Goal: Task Accomplishment & Management: Use online tool/utility

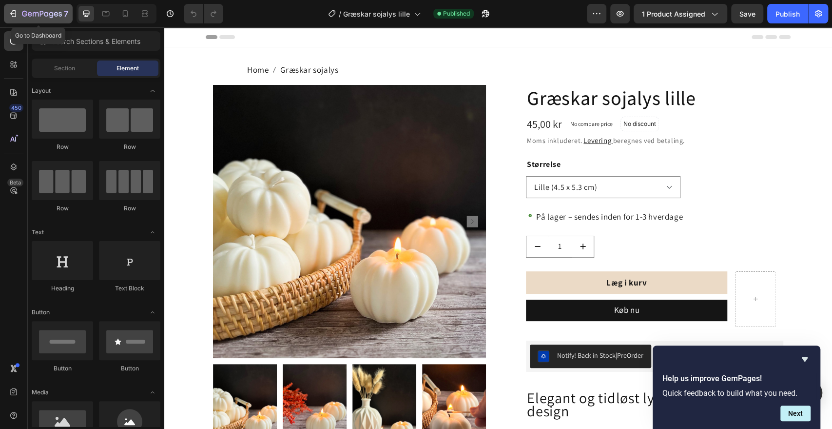
click at [17, 14] on icon "button" at bounding box center [13, 14] width 10 height 10
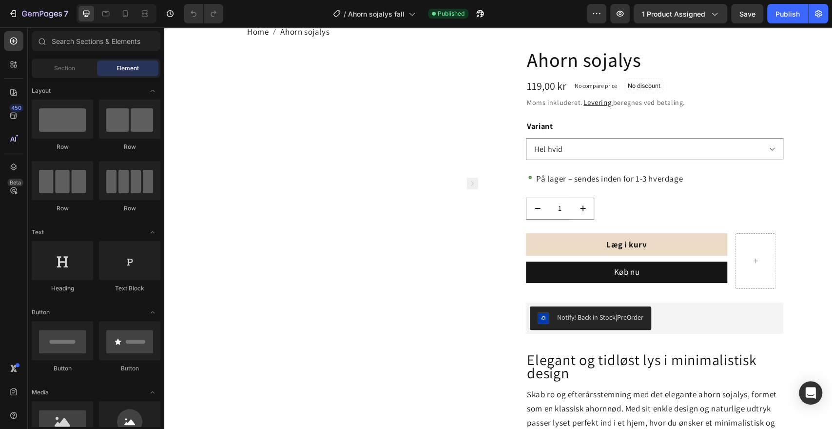
scroll to position [49, 0]
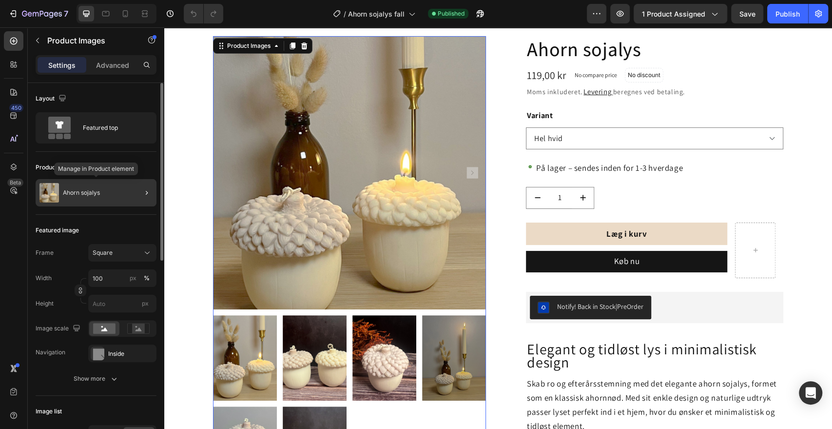
click at [125, 199] on div "Ahorn sojalys" at bounding box center [96, 192] width 121 height 27
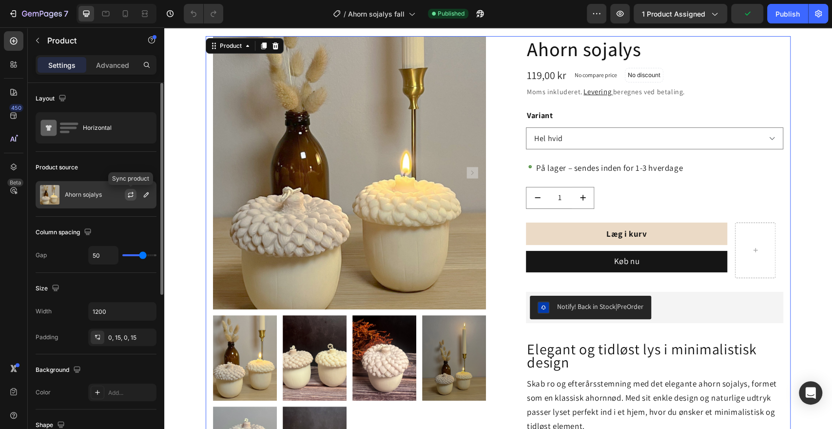
click at [133, 191] on icon "button" at bounding box center [131, 195] width 8 height 8
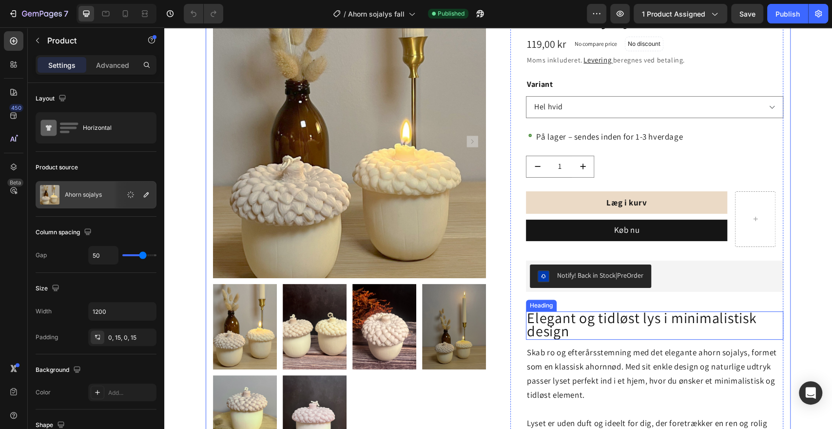
scroll to position [80, 0]
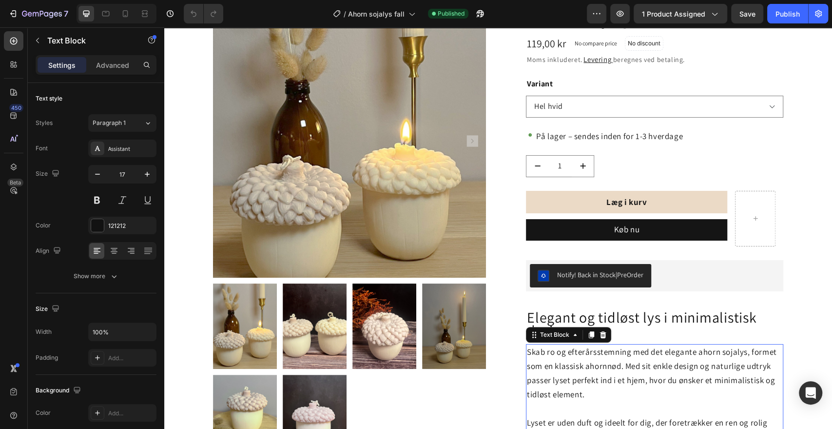
click at [547, 364] on p "Skab ro og efterårsstemning med det elegante ahorn sojalys, formet som en klass…" at bounding box center [655, 380] width 256 height 71
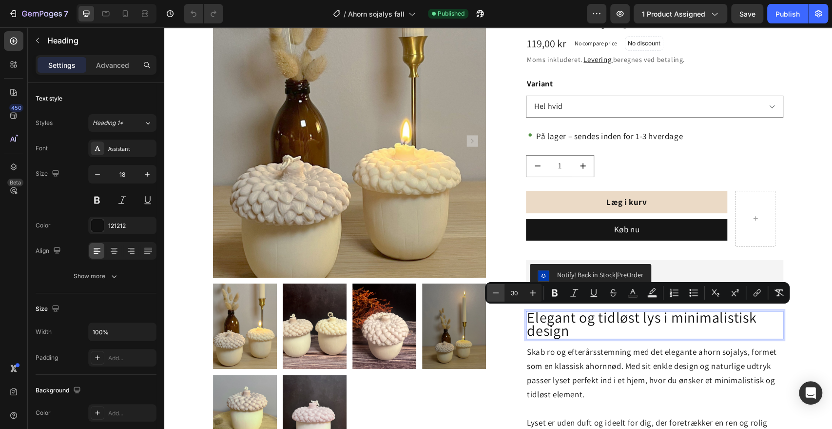
click at [492, 292] on icon "Editor contextual toolbar" at bounding box center [496, 293] width 10 height 10
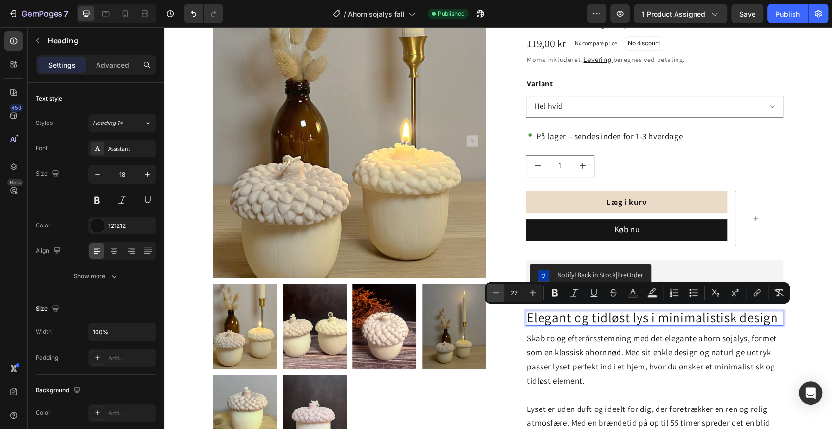
click at [492, 292] on icon "Editor contextual toolbar" at bounding box center [496, 293] width 10 height 10
type input "25"
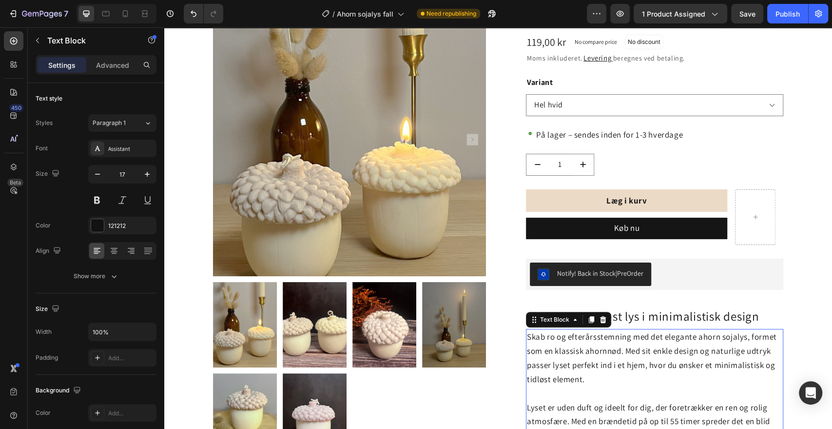
scroll to position [82, 0]
click at [784, 16] on div "Publish" at bounding box center [788, 14] width 24 height 10
click at [596, 349] on p "Skab ro og efterårsstemning med det elegante ahorn sojalys, formet som en klass…" at bounding box center [655, 365] width 256 height 71
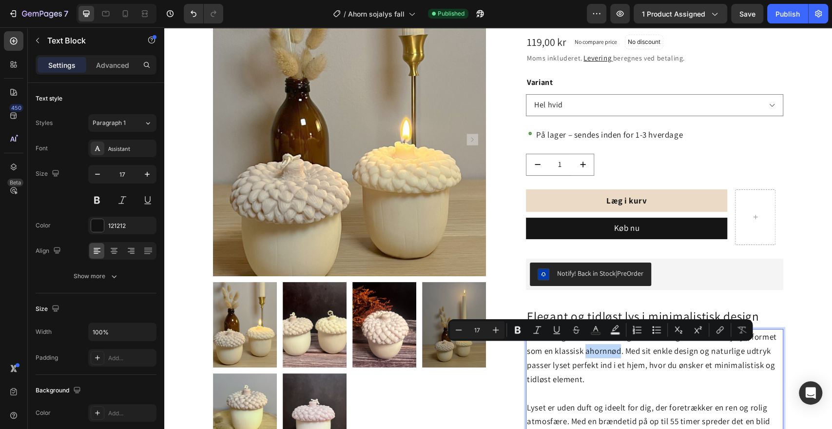
click at [596, 349] on p "Skab ro og efterårsstemning med det elegante ahorn sojalys, formet som en klass…" at bounding box center [655, 365] width 256 height 71
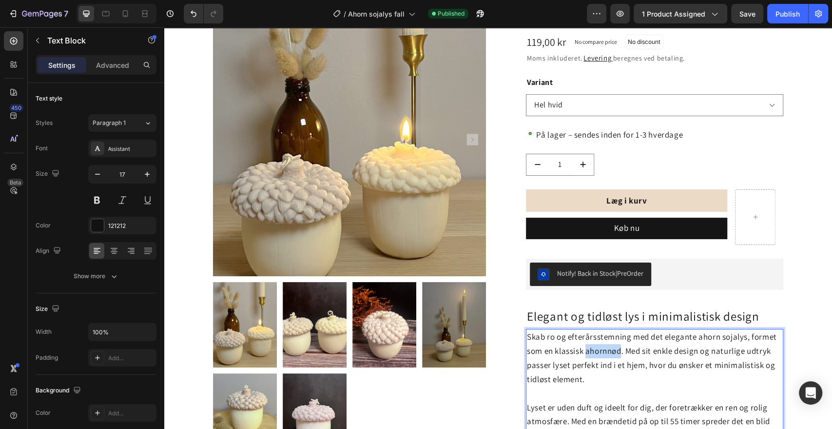
click at [596, 349] on p "Skab ro og efterårsstemning med det elegante ahorn sojalys, formet som en klass…" at bounding box center [655, 365] width 256 height 71
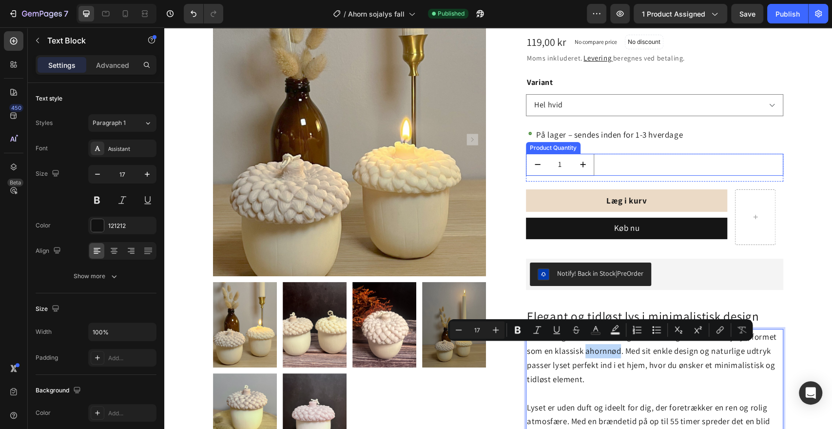
scroll to position [0, 0]
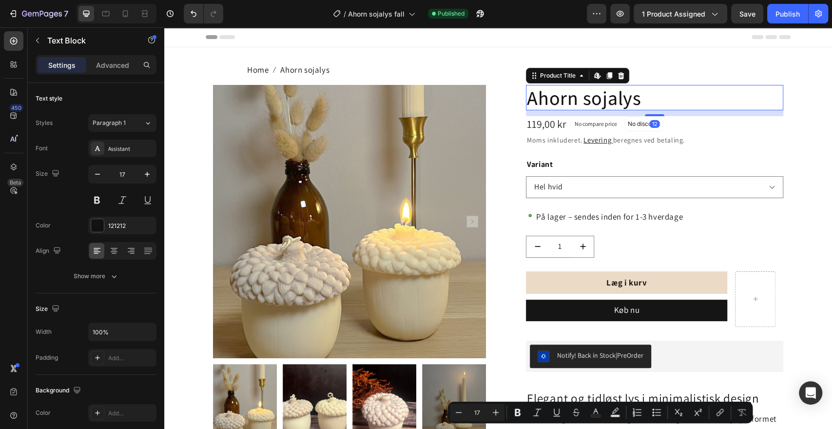
click at [554, 98] on h1 "Ahorn sojalys" at bounding box center [654, 97] width 257 height 25
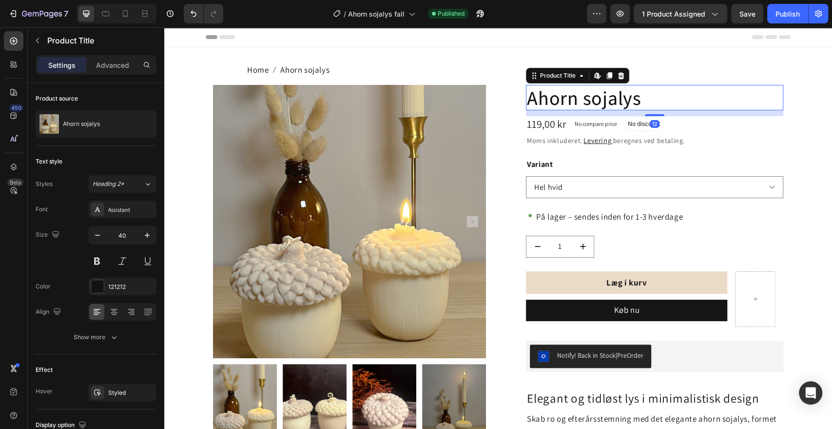
click at [554, 98] on h1 "Ahorn sojalys" at bounding box center [654, 97] width 257 height 25
click at [124, 236] on input "40" at bounding box center [122, 235] width 32 height 18
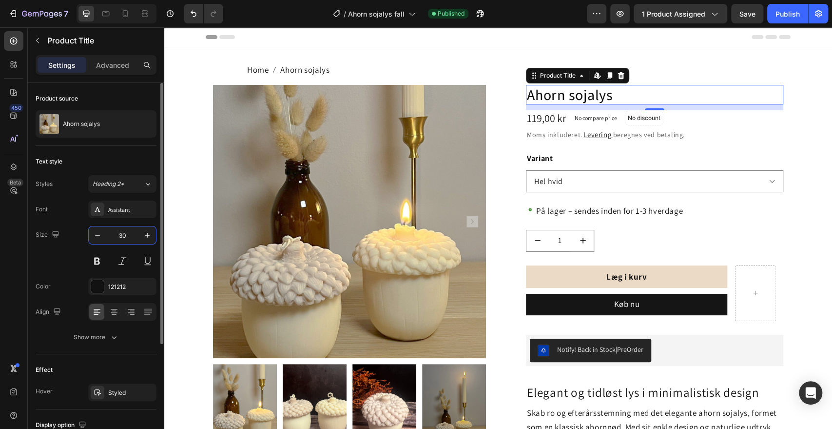
type input "3"
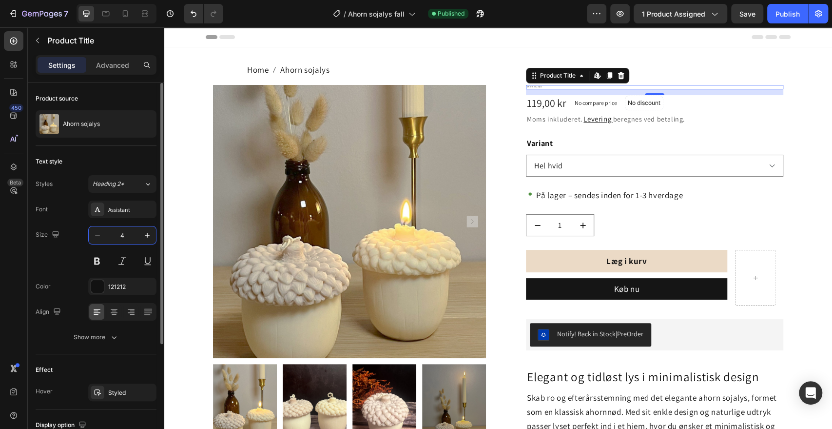
type input "40"
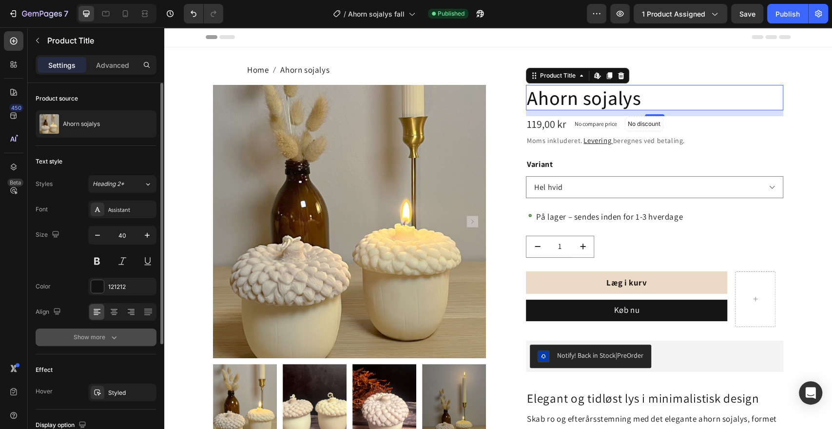
click at [114, 338] on icon "button" at bounding box center [114, 337] width 10 height 10
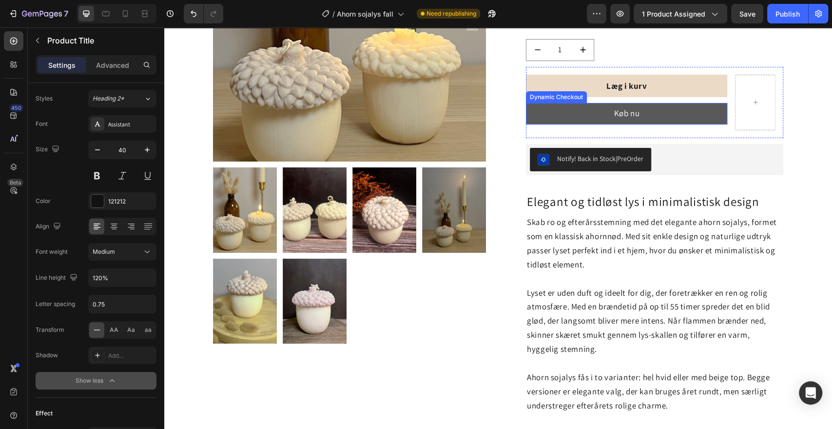
scroll to position [197, 0]
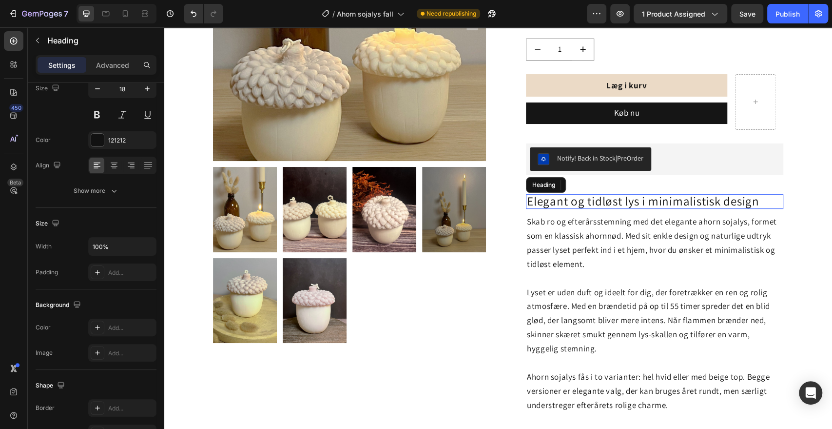
click at [578, 198] on span "Elegant og tidløst lys i minimalistisk design" at bounding box center [643, 201] width 233 height 16
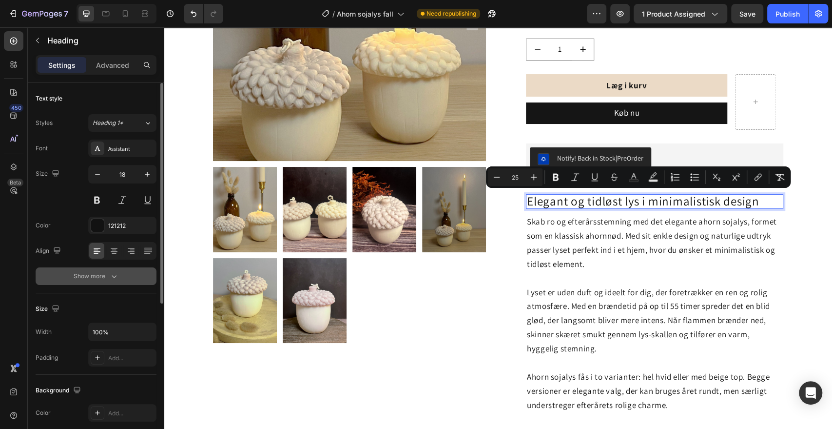
click at [112, 278] on icon "button" at bounding box center [114, 276] width 10 height 10
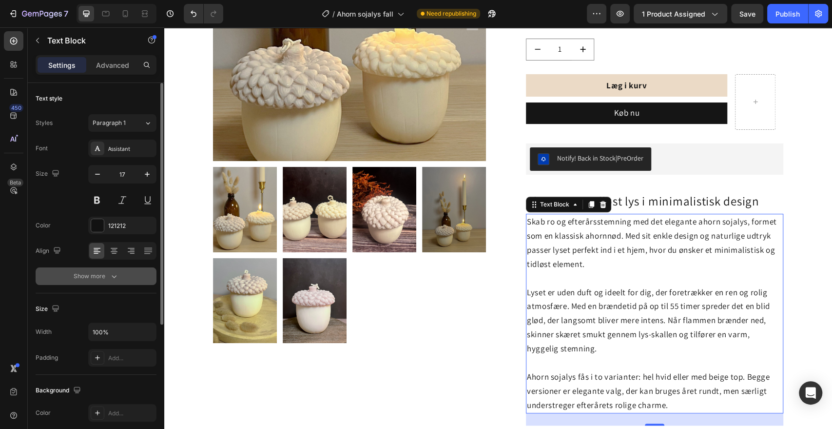
click at [110, 276] on icon "button" at bounding box center [114, 276] width 10 height 10
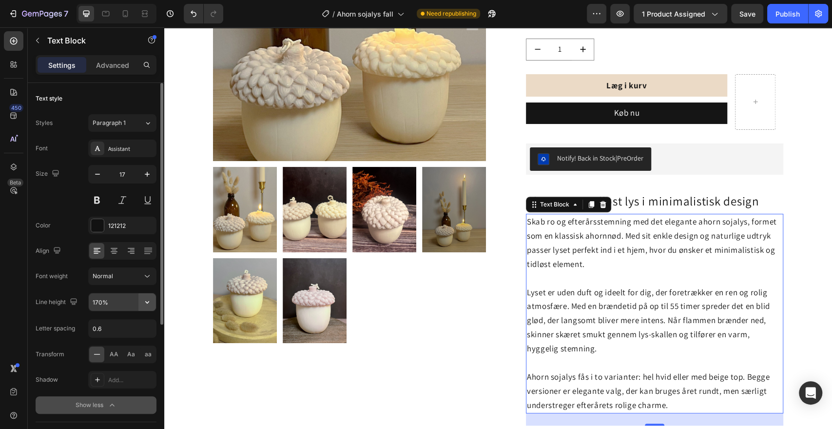
click at [145, 303] on icon "button" at bounding box center [147, 302] width 10 height 10
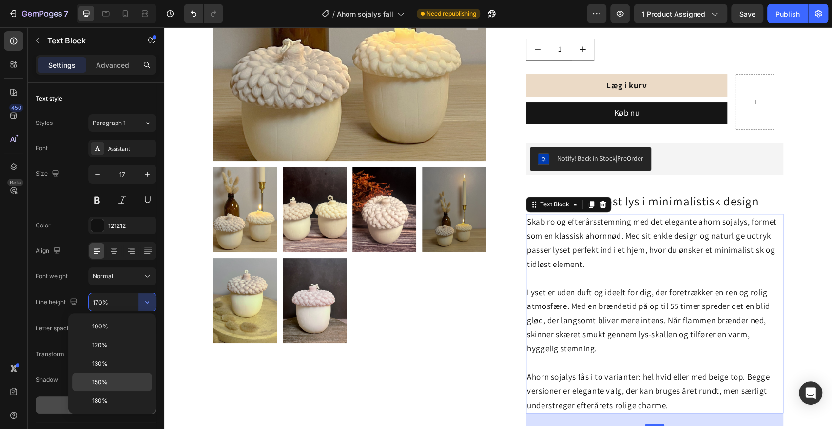
click at [104, 380] on span "150%" at bounding box center [100, 381] width 16 height 9
type input "150%"
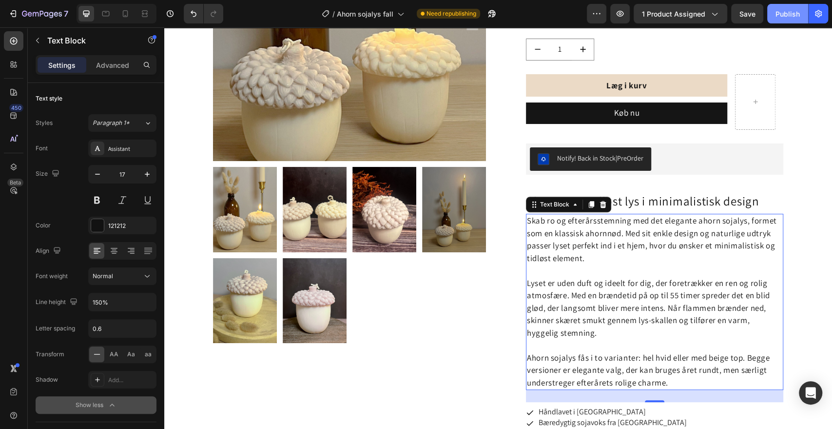
click at [786, 16] on div "Publish" at bounding box center [788, 14] width 24 height 10
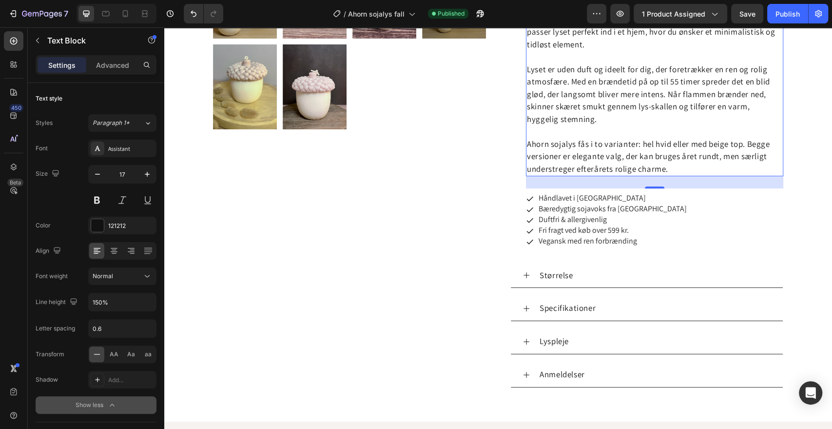
scroll to position [413, 0]
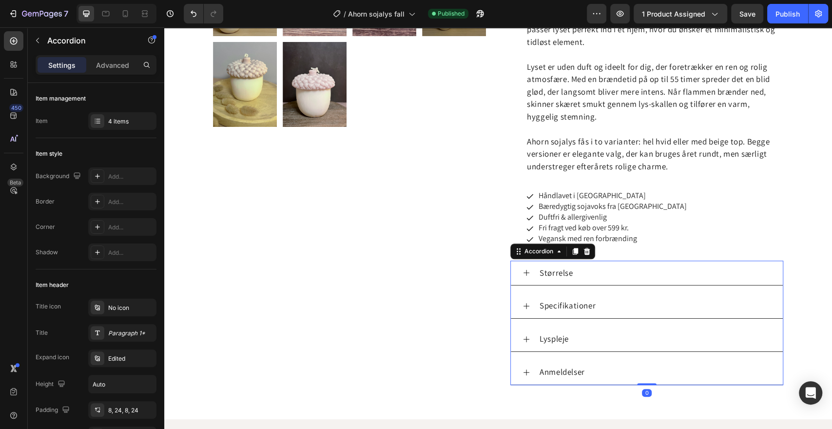
click at [523, 305] on icon at bounding box center [527, 306] width 8 height 8
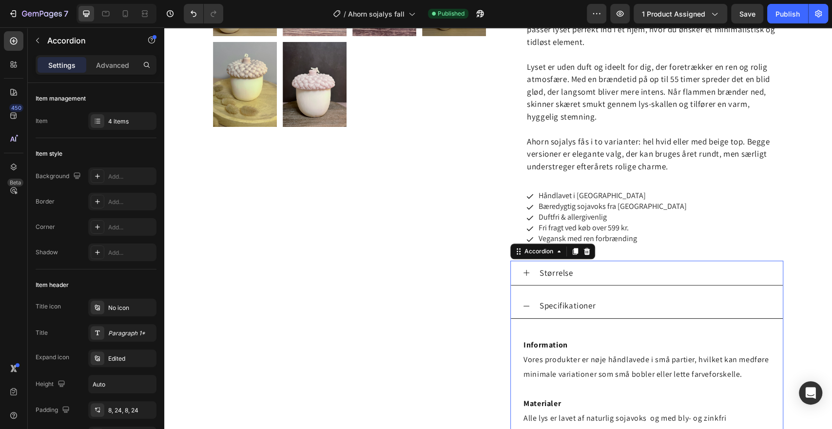
click at [523, 305] on icon at bounding box center [527, 306] width 8 height 8
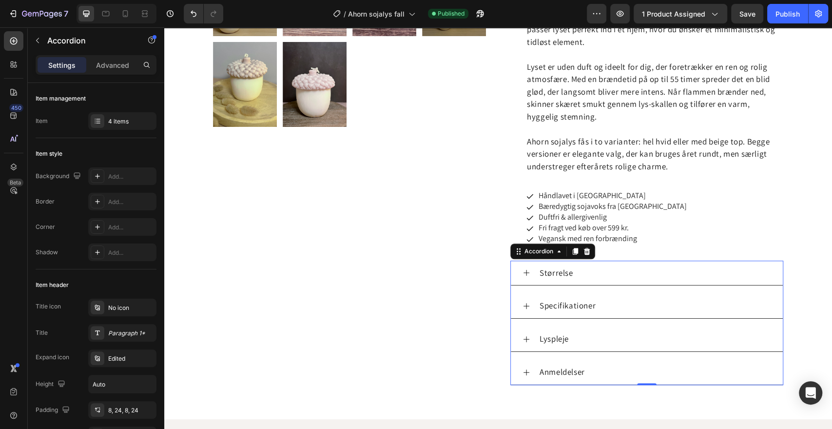
click at [523, 305] on icon at bounding box center [527, 306] width 8 height 8
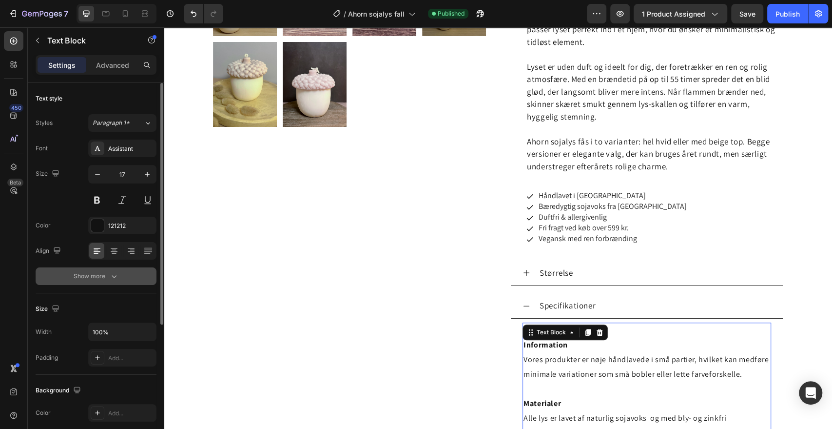
click at [108, 273] on div "Show more" at bounding box center [96, 276] width 45 height 10
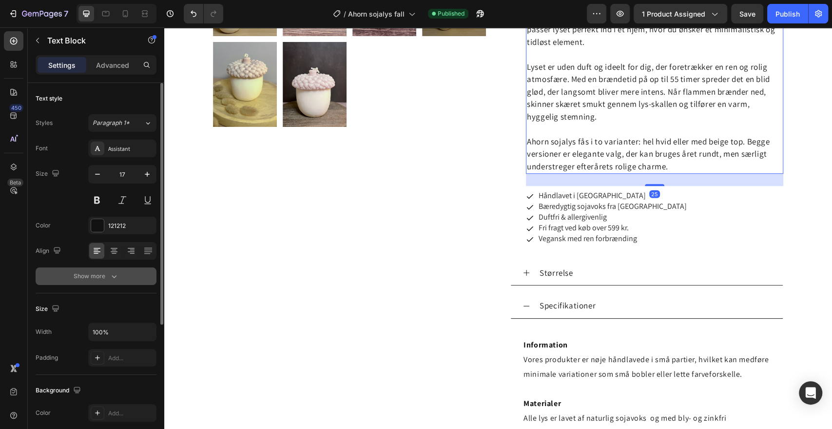
click at [115, 275] on icon "button" at bounding box center [114, 276] width 5 height 3
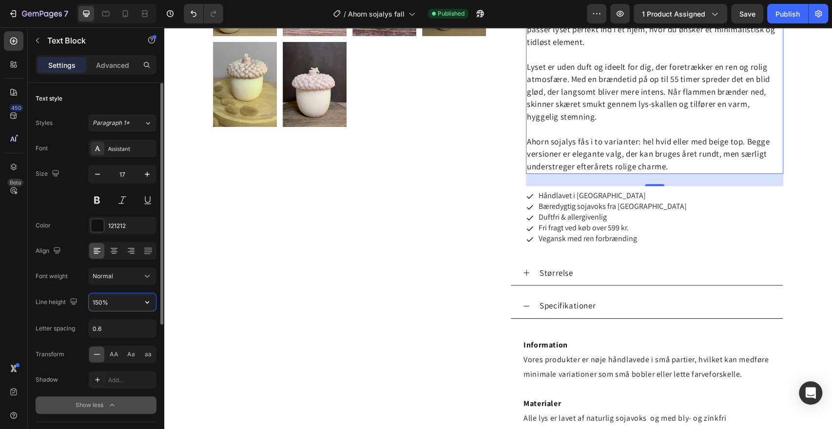
click at [98, 302] on input "150%" at bounding box center [122, 302] width 67 height 18
click at [147, 303] on icon "button" at bounding box center [147, 302] width 10 height 10
click at [101, 296] on input "150%" at bounding box center [122, 302] width 67 height 18
drag, startPoint x: 101, startPoint y: 296, endPoint x: 82, endPoint y: 296, distance: 19.5
click at [82, 296] on div "Line height 150%" at bounding box center [96, 302] width 121 height 19
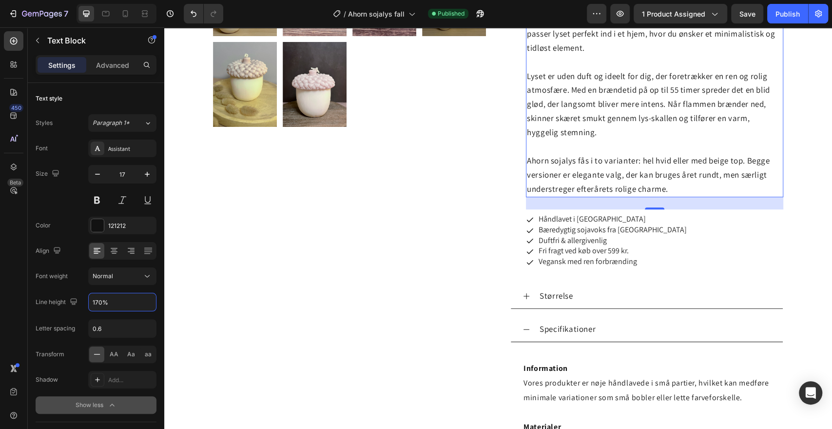
type input "170%"
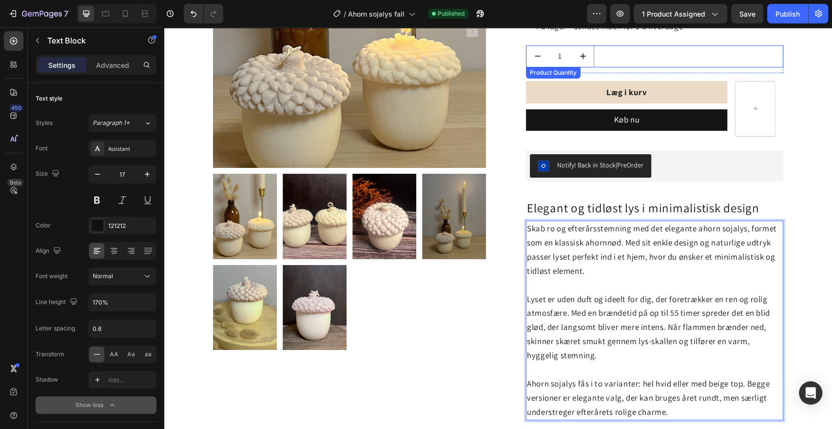
scroll to position [190, 0]
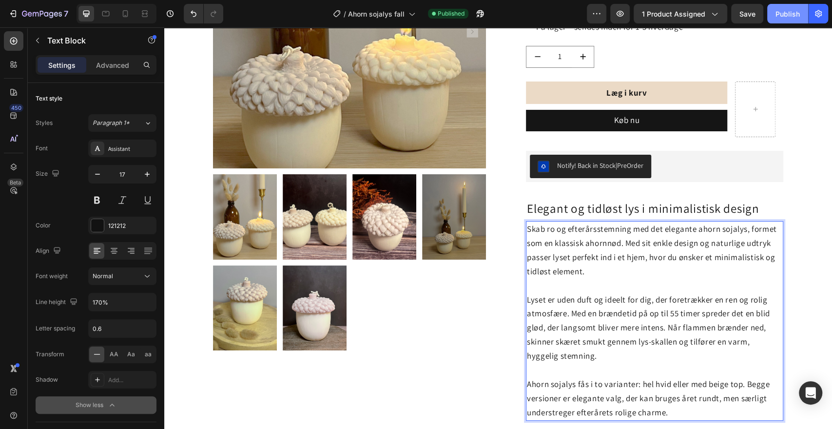
click at [787, 15] on div "Publish" at bounding box center [788, 14] width 24 height 10
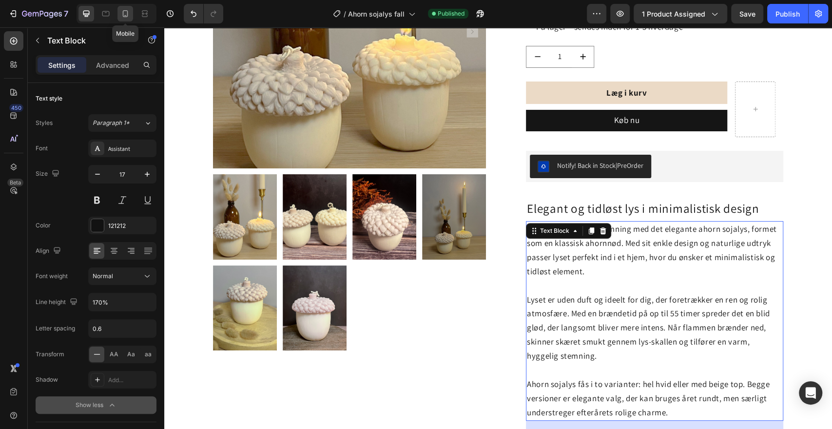
click at [123, 15] on icon at bounding box center [125, 14] width 10 height 10
type input "16"
type input "180%"
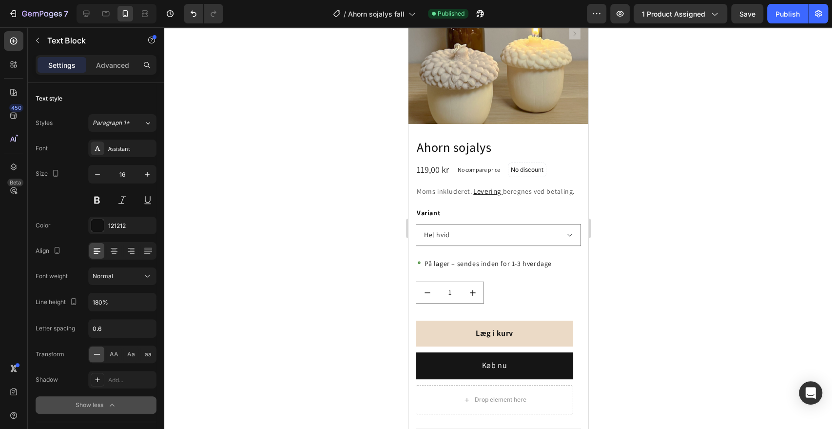
scroll to position [142, 0]
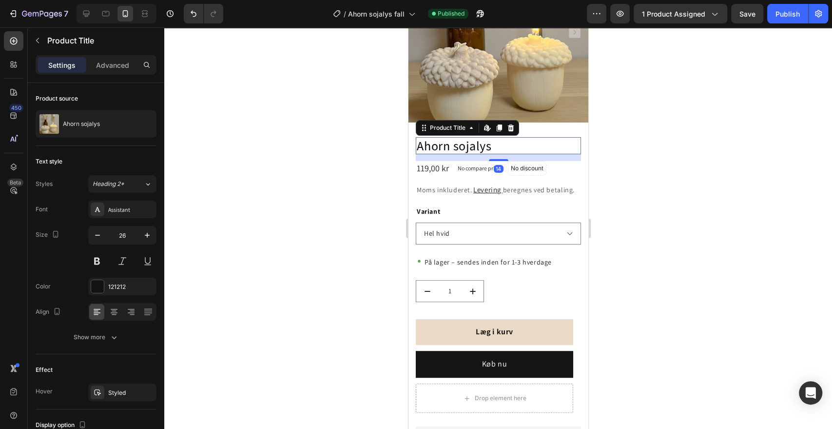
click at [466, 137] on h1 "Ahorn sojalys" at bounding box center [497, 145] width 165 height 17
click at [148, 236] on icon "button" at bounding box center [147, 235] width 10 height 10
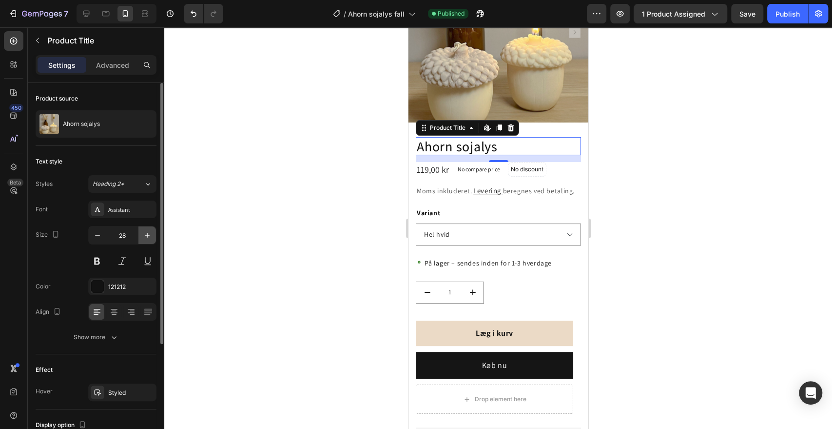
click at [148, 236] on icon "button" at bounding box center [147, 235] width 10 height 10
type input "30"
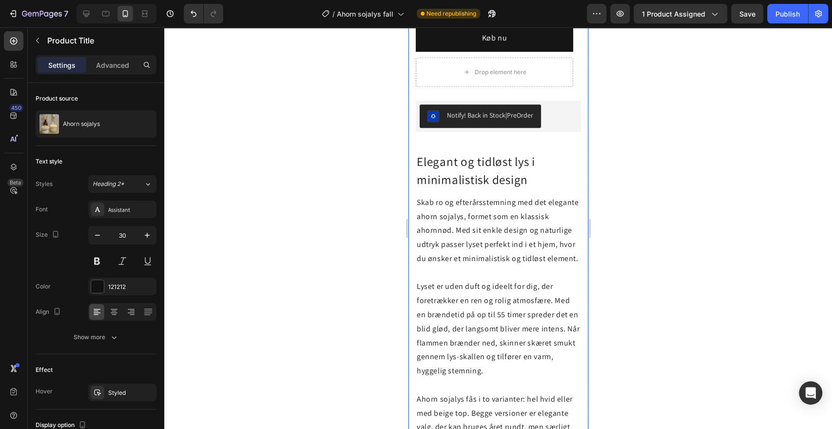
scroll to position [474, 0]
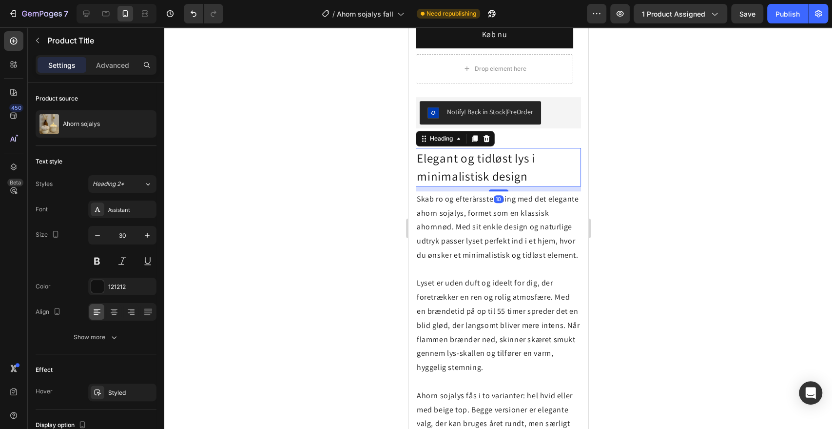
click at [466, 171] on span "Elegant og tidløst lys i minimalistisk design" at bounding box center [475, 167] width 118 height 34
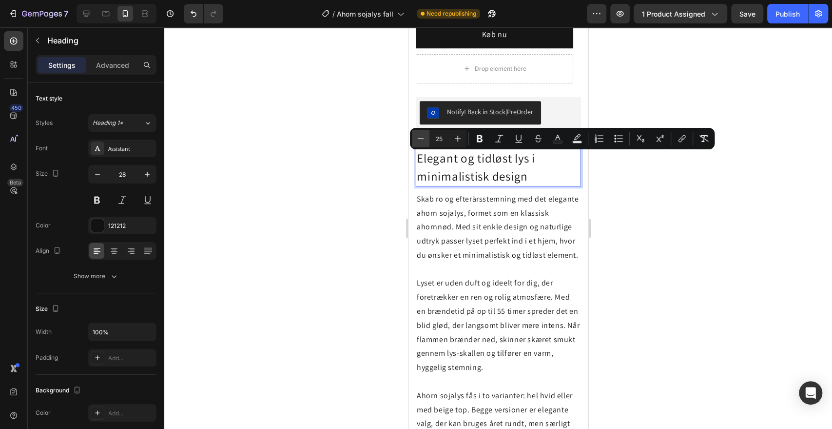
click at [420, 139] on icon "Editor contextual toolbar" at bounding box center [421, 139] width 10 height 10
type input "24"
click at [372, 184] on div at bounding box center [498, 227] width 668 height 401
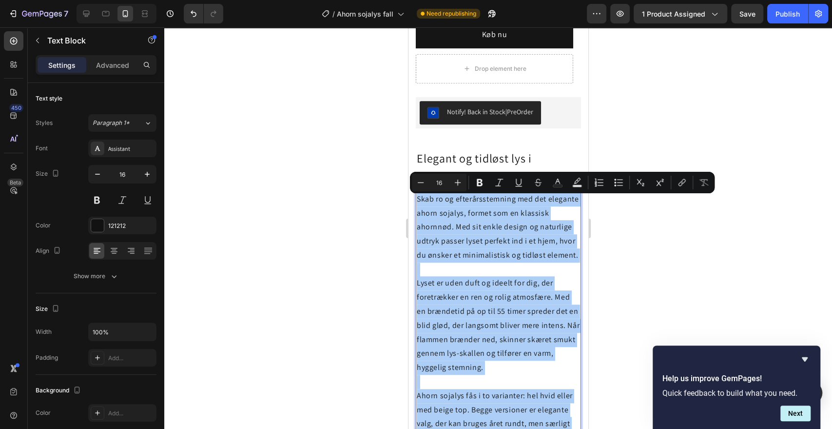
click at [625, 257] on div at bounding box center [498, 227] width 668 height 401
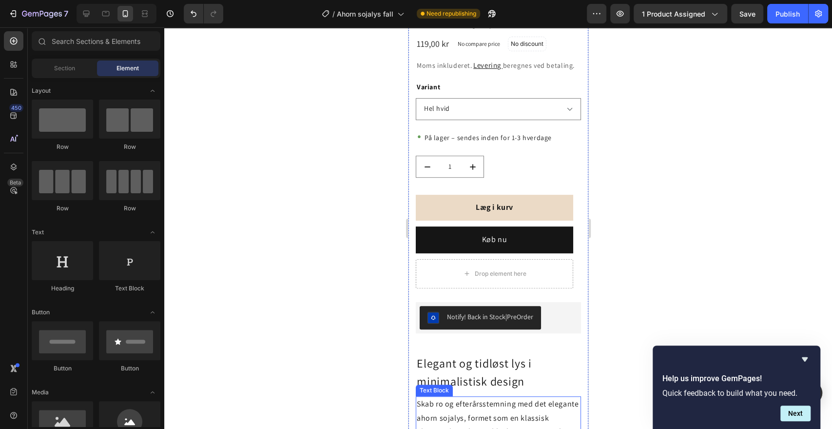
scroll to position [264, 0]
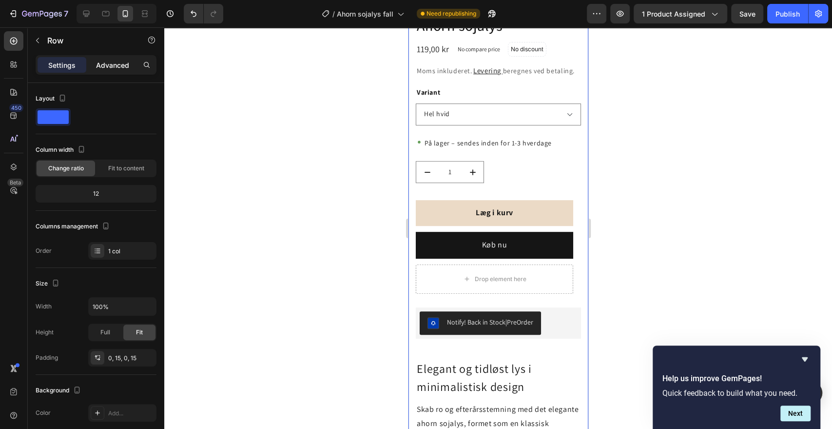
click at [117, 65] on p "Advanced" at bounding box center [112, 65] width 33 height 10
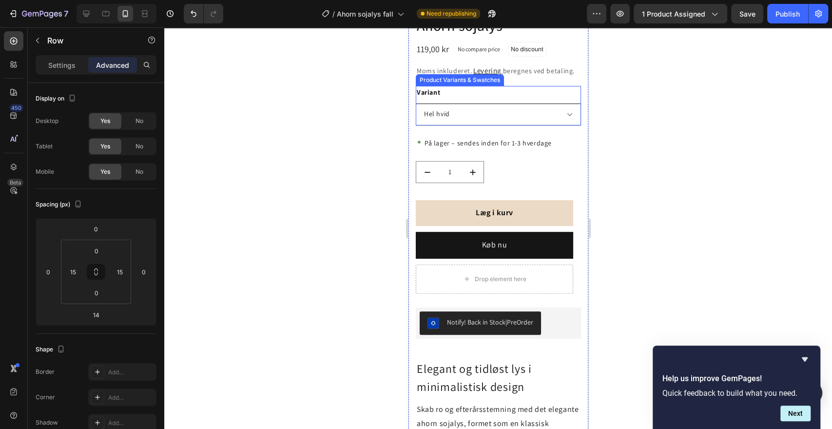
scroll to position [0, 0]
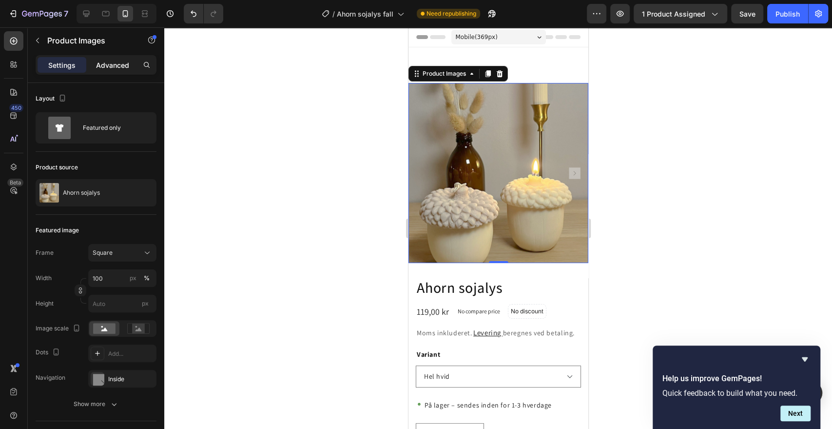
click at [115, 66] on p "Advanced" at bounding box center [112, 65] width 33 height 10
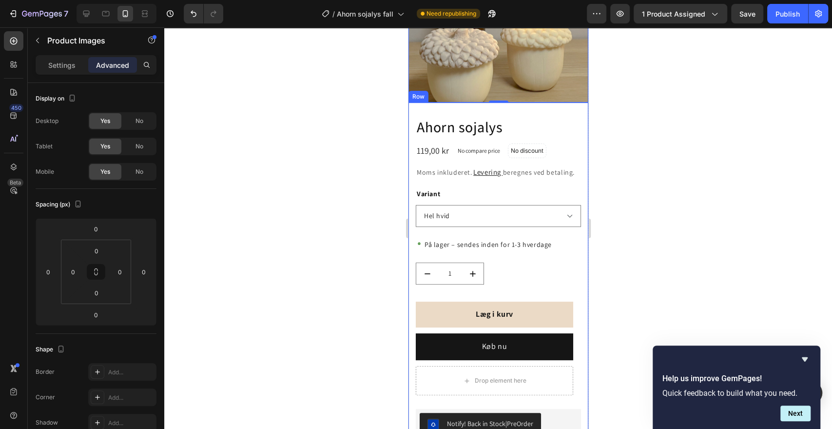
scroll to position [163, 0]
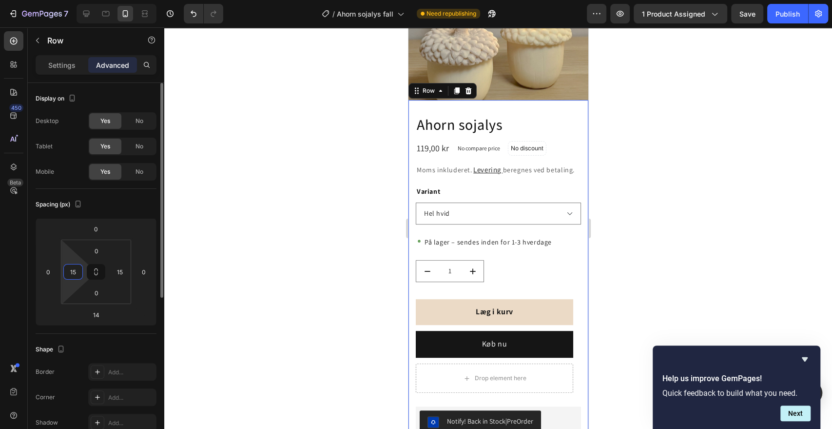
click at [78, 271] on input "15" at bounding box center [73, 271] width 15 height 15
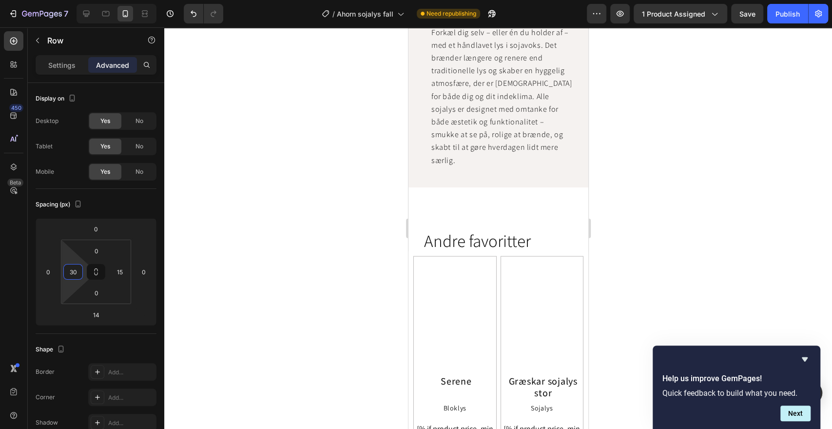
scroll to position [1456, 0]
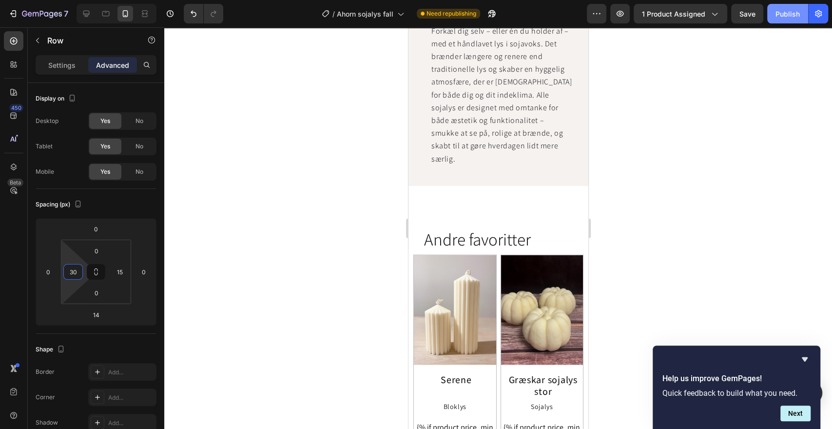
type input "30"
click at [784, 20] on button "Publish" at bounding box center [787, 14] width 41 height 20
click at [86, 15] on icon at bounding box center [86, 14] width 6 height 6
type input "0"
type input "32"
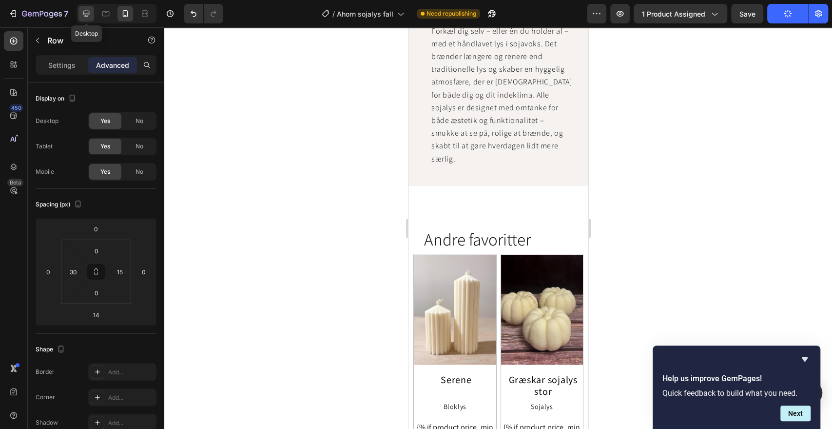
type input "0"
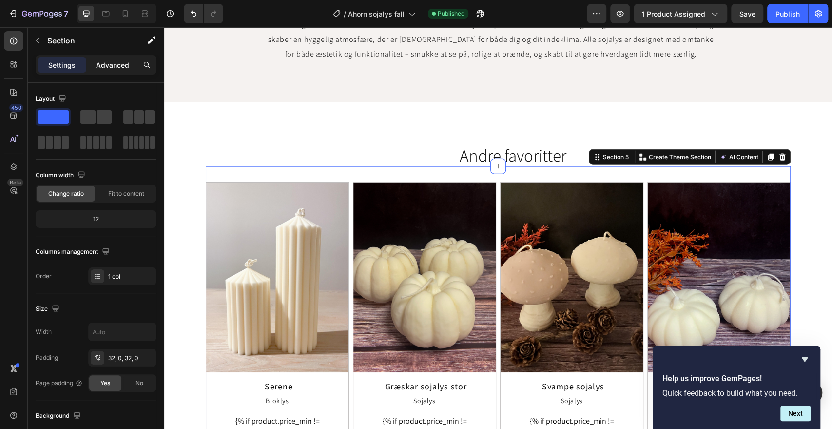
click at [110, 64] on p "Advanced" at bounding box center [112, 65] width 33 height 10
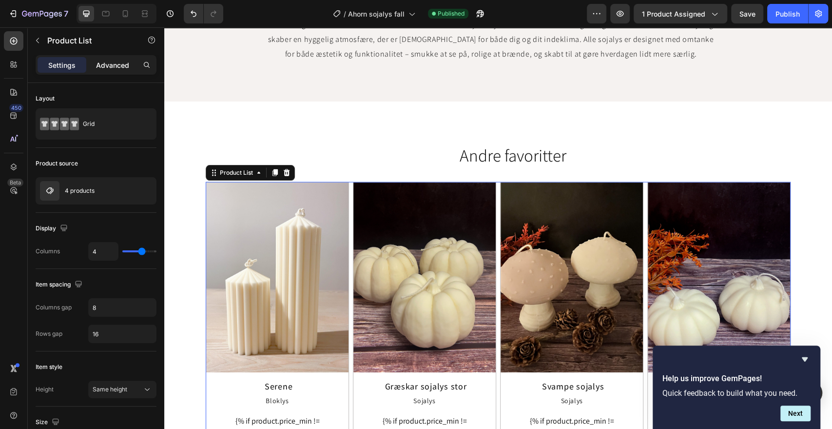
click at [117, 68] on p "Advanced" at bounding box center [112, 65] width 33 height 10
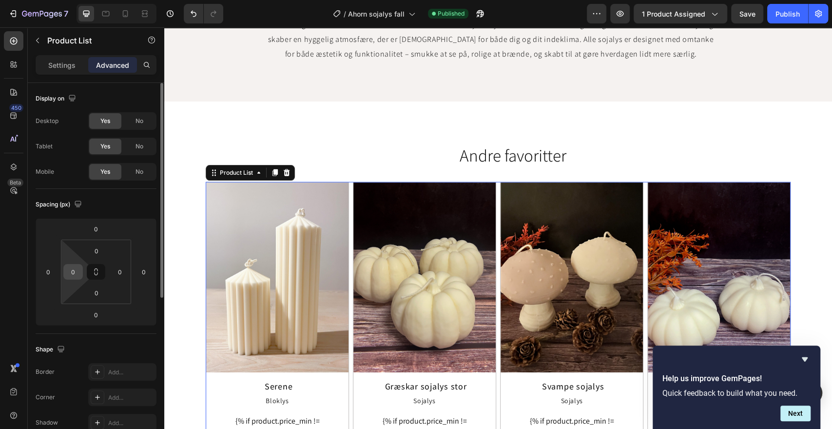
click at [80, 272] on div "0" at bounding box center [73, 272] width 20 height 16
click at [70, 267] on input "0" at bounding box center [73, 271] width 15 height 15
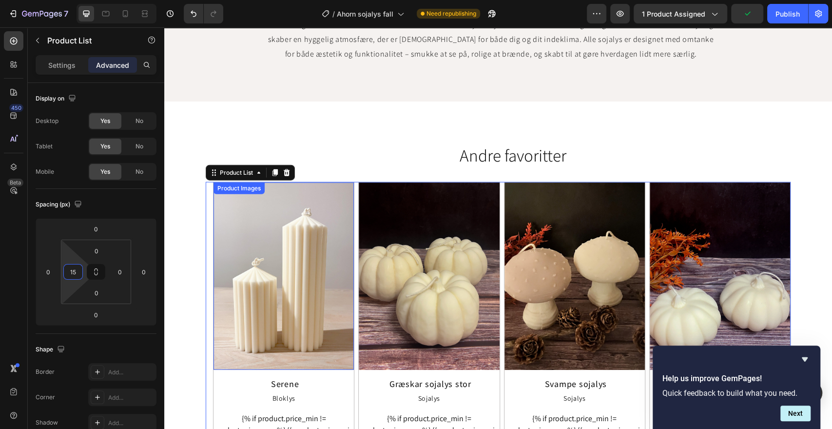
type input "0"
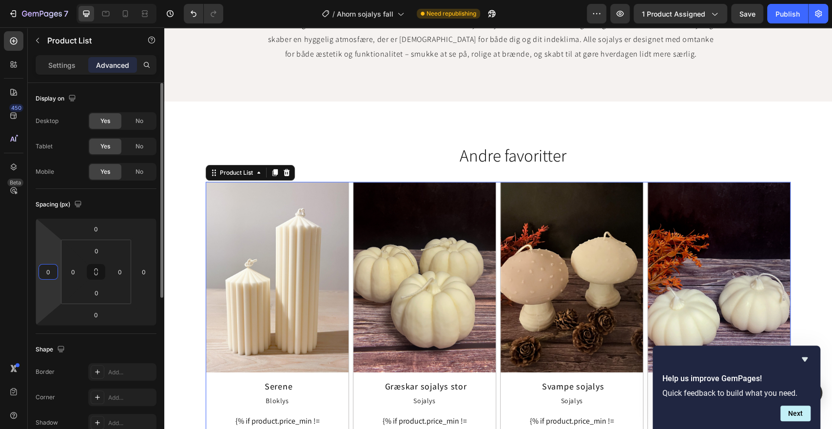
click at [47, 272] on input "0" at bounding box center [48, 271] width 15 height 15
click at [126, 14] on icon at bounding box center [125, 14] width 10 height 10
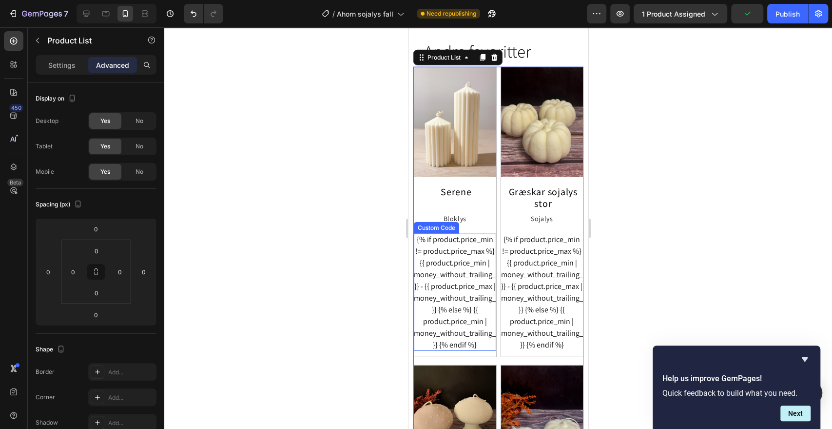
scroll to position [1610, 0]
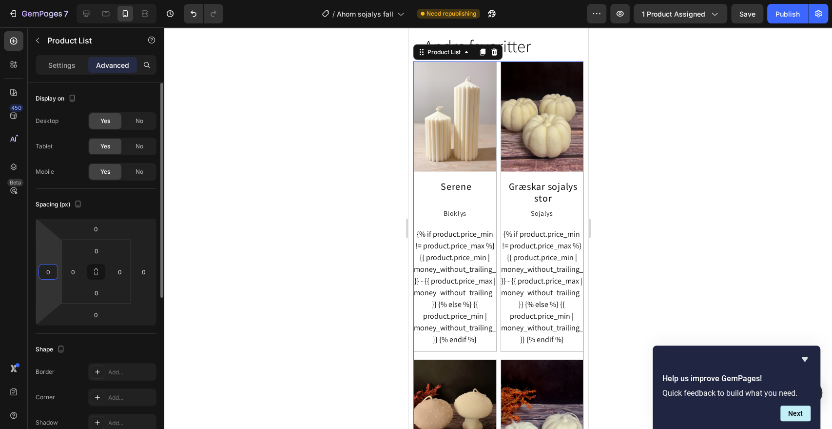
click at [49, 270] on input "0" at bounding box center [48, 271] width 15 height 15
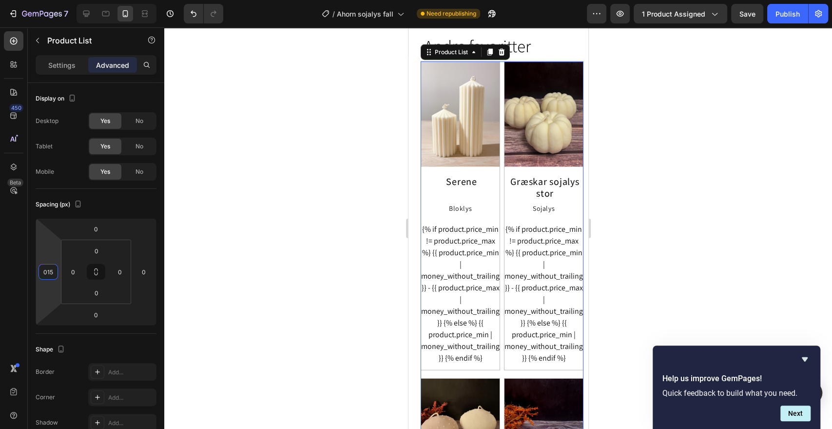
type input "15"
click at [661, 147] on div at bounding box center [498, 227] width 668 height 401
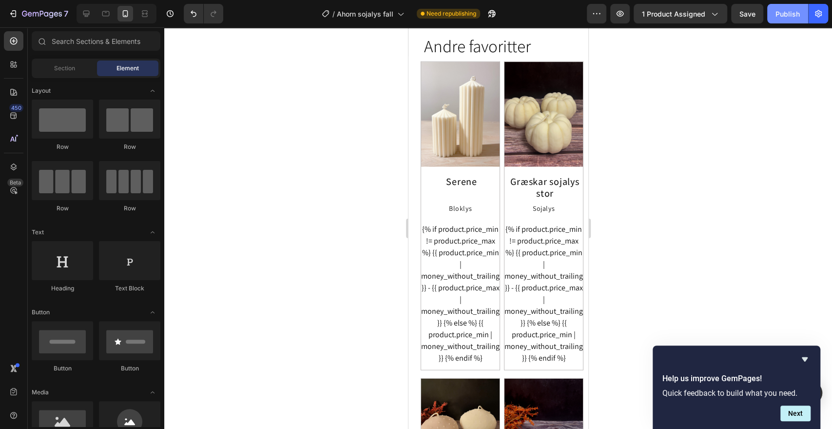
click at [787, 17] on div "Publish" at bounding box center [788, 14] width 24 height 10
click at [86, 12] on icon at bounding box center [86, 14] width 10 height 10
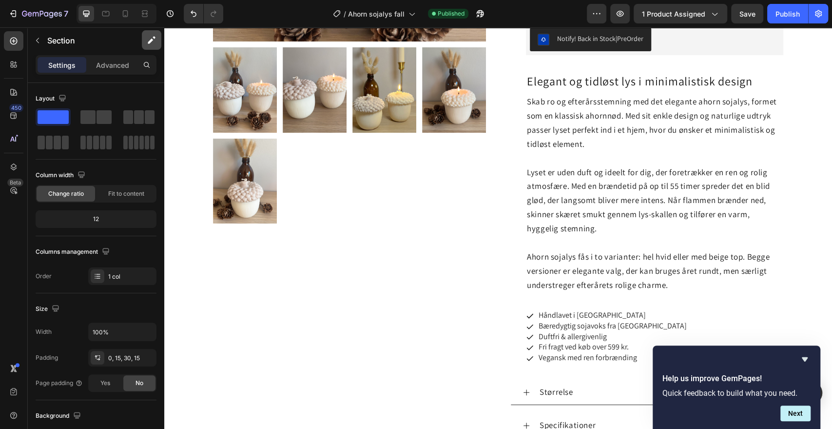
scroll to position [289, 0]
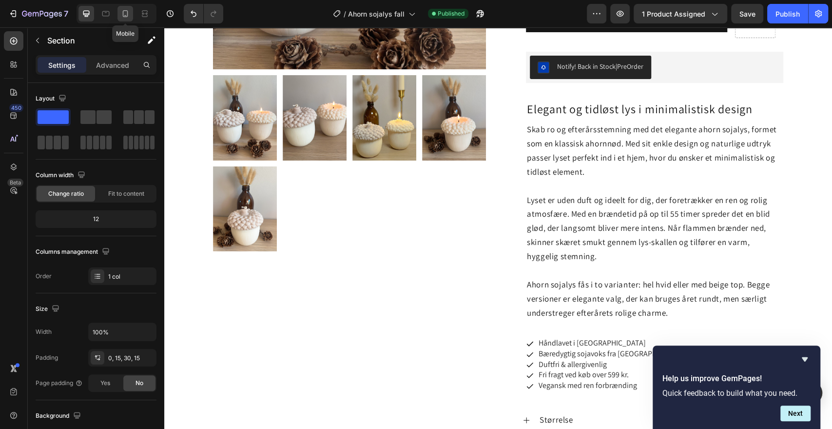
click at [126, 12] on icon at bounding box center [125, 14] width 10 height 10
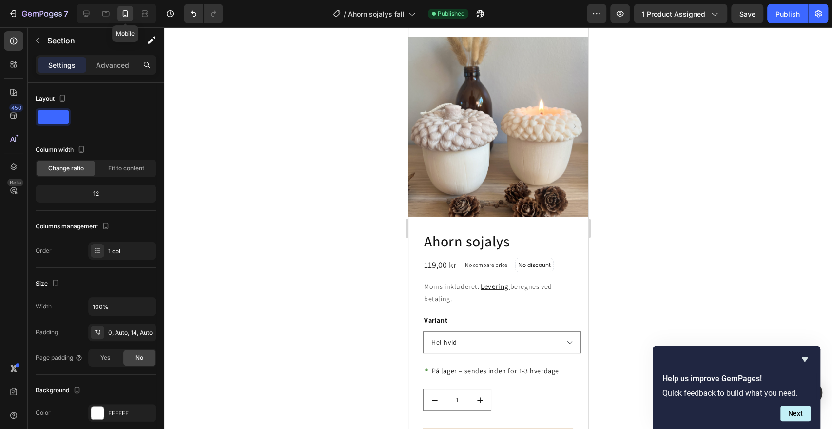
scroll to position [23, 0]
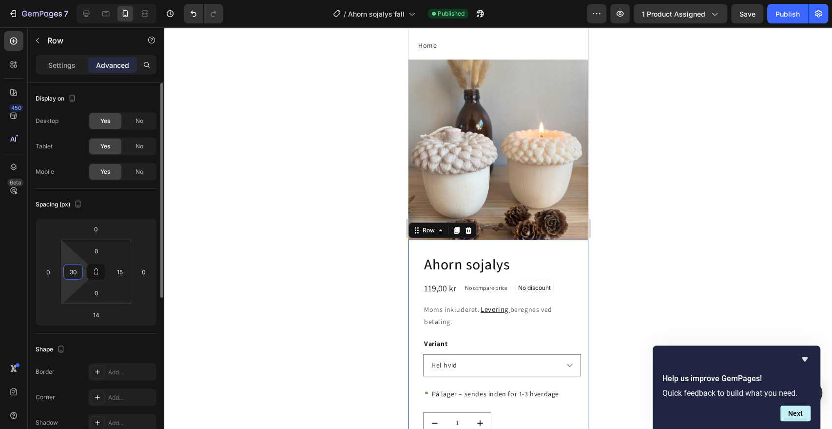
click at [72, 271] on input "30" at bounding box center [73, 271] width 15 height 15
type input "Auto"
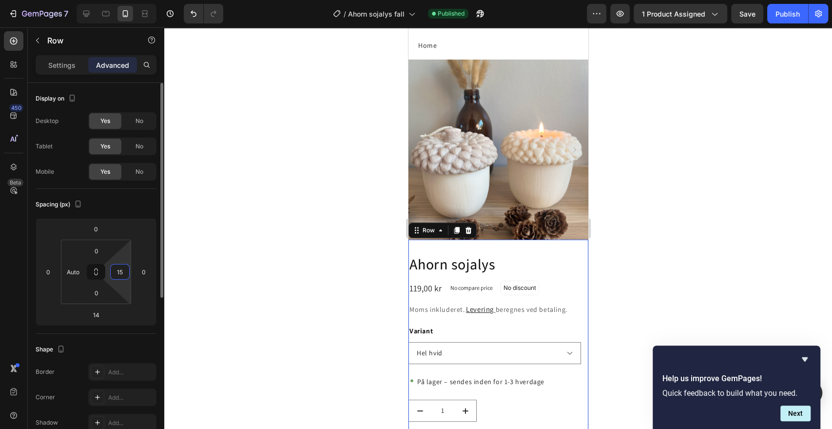
click at [121, 268] on input "15" at bounding box center [120, 271] width 15 height 15
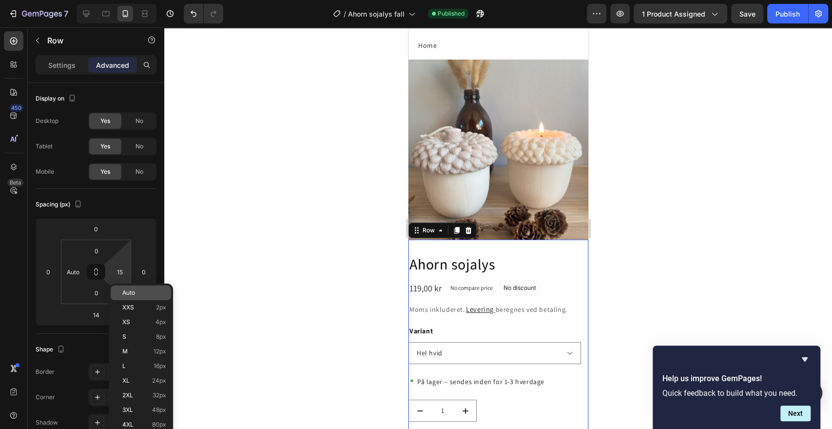
click at [129, 290] on span "Auto" at bounding box center [128, 292] width 13 height 7
type input "Auto"
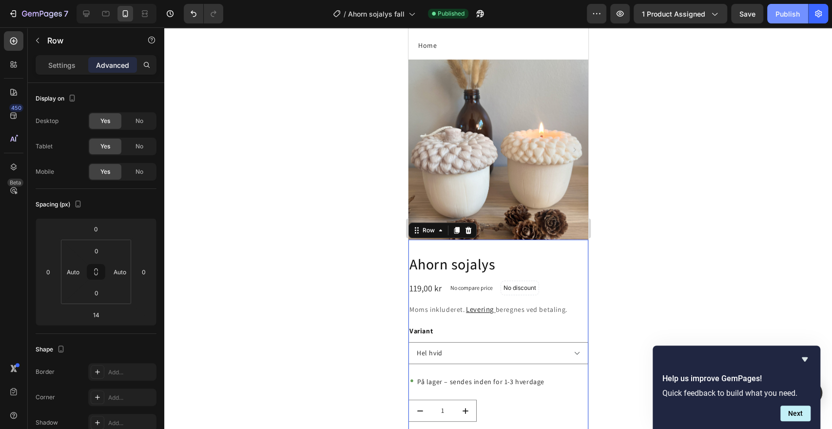
click at [783, 15] on div "Publish" at bounding box center [788, 14] width 24 height 10
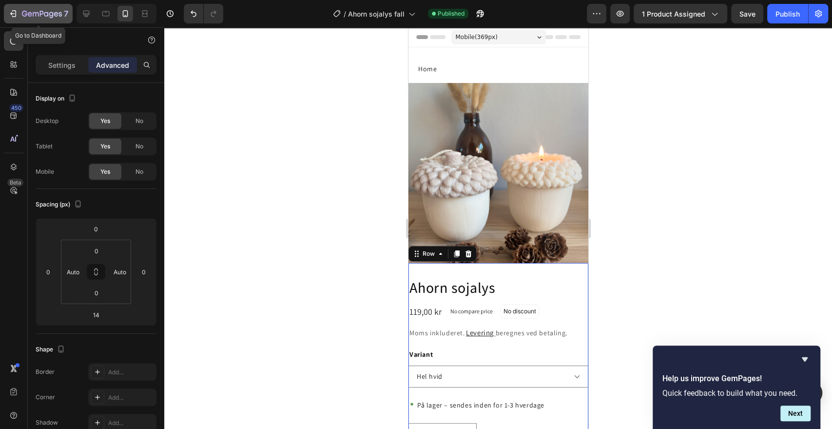
click at [16, 12] on icon "button" at bounding box center [14, 13] width 4 height 7
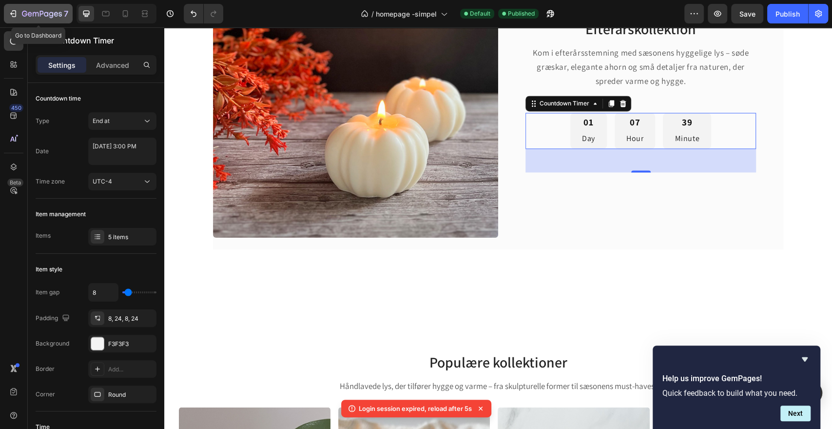
click at [14, 11] on icon "button" at bounding box center [14, 13] width 4 height 7
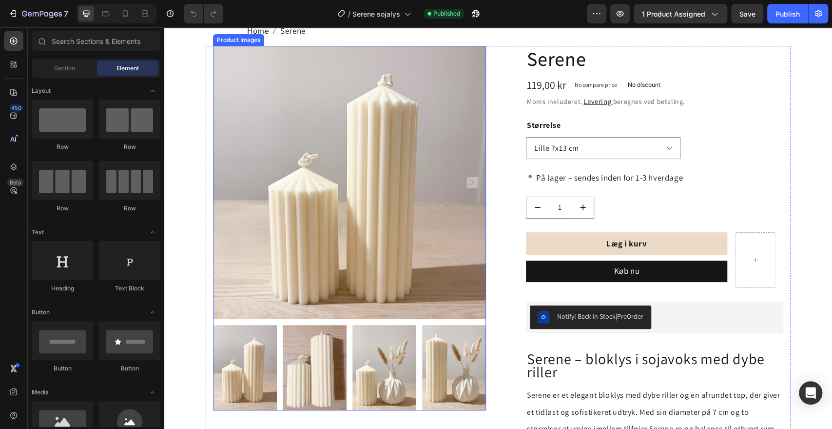
scroll to position [40, 0]
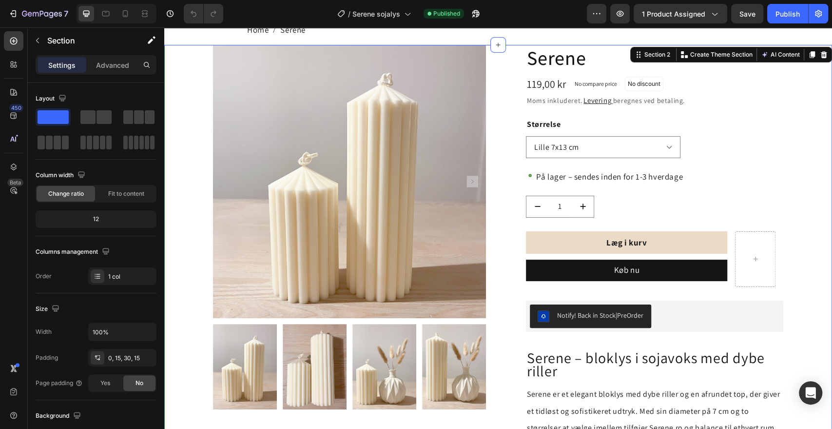
click at [195, 89] on div "Product Images Serene Product Title 119,00 kr Product Price Product Price No co…" at bounding box center [498, 392] width 653 height 694
click at [108, 67] on p "Advanced" at bounding box center [112, 65] width 33 height 10
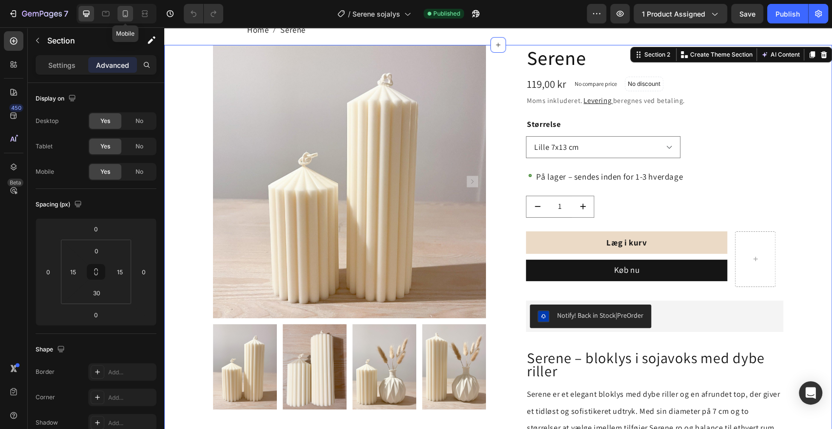
click at [127, 13] on icon at bounding box center [125, 14] width 10 height 10
type input "Auto"
type input "14"
type input "Auto"
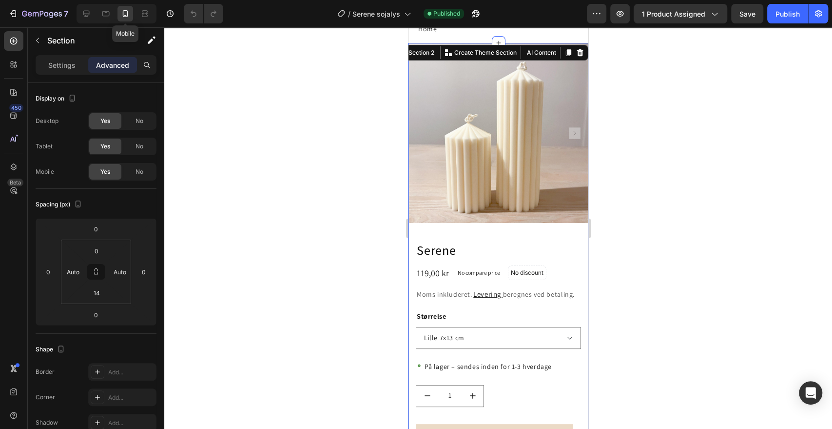
scroll to position [21, 0]
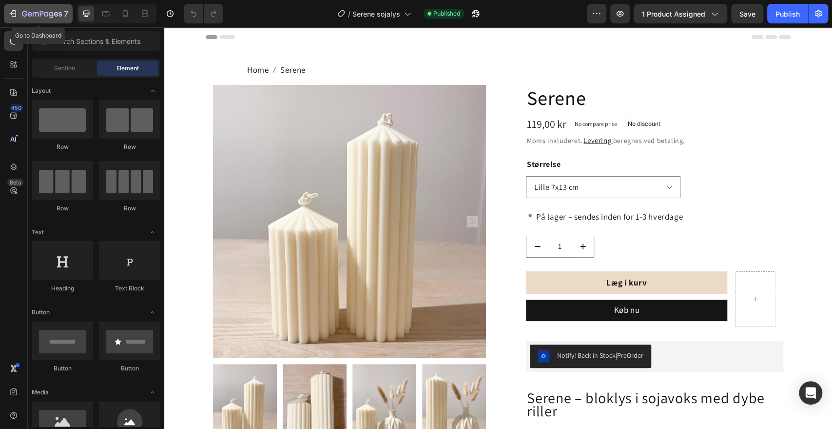
click at [14, 14] on icon "button" at bounding box center [12, 13] width 4 height 3
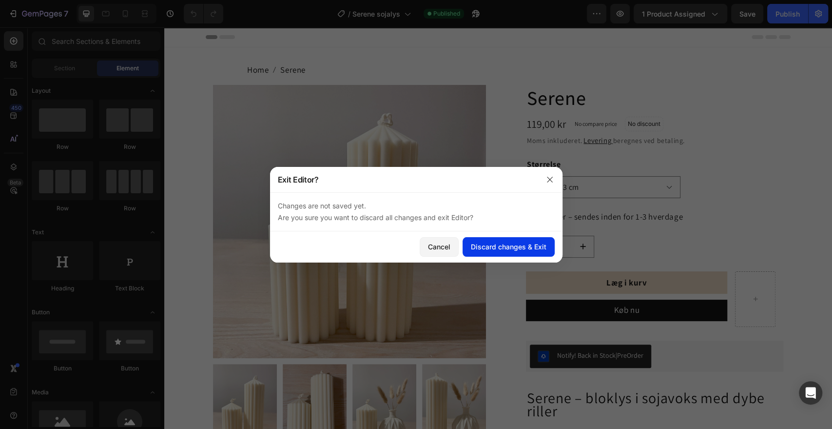
click at [495, 244] on div "Discard changes & Exit" at bounding box center [509, 246] width 76 height 10
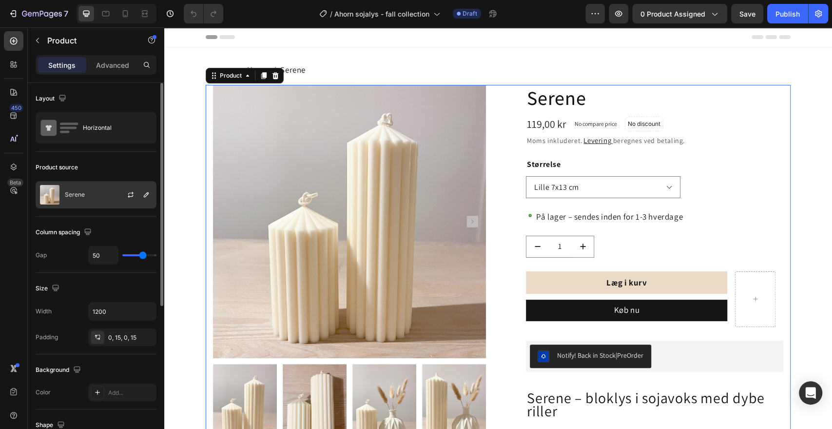
click at [88, 194] on div "Serene" at bounding box center [96, 194] width 121 height 27
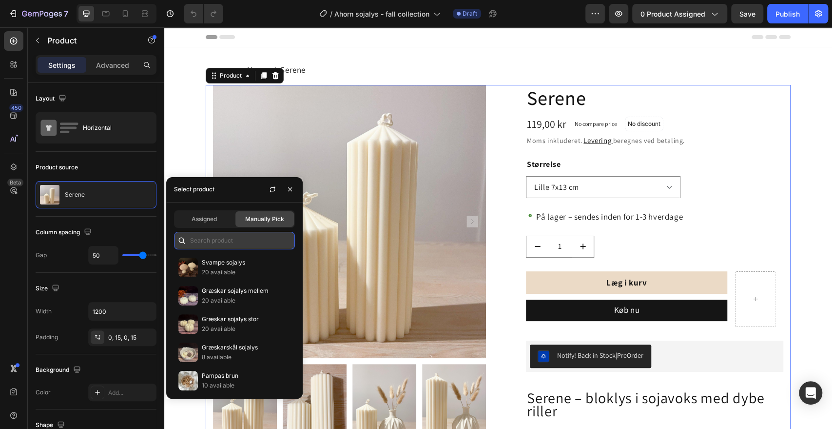
click at [227, 236] on input "text" at bounding box center [234, 241] width 121 height 18
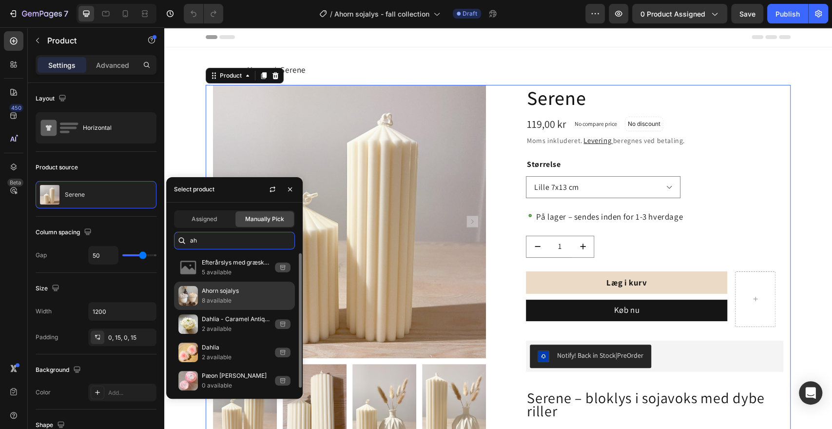
type input "ah"
click at [216, 292] on p "Ahorn sojalys" at bounding box center [246, 291] width 89 height 10
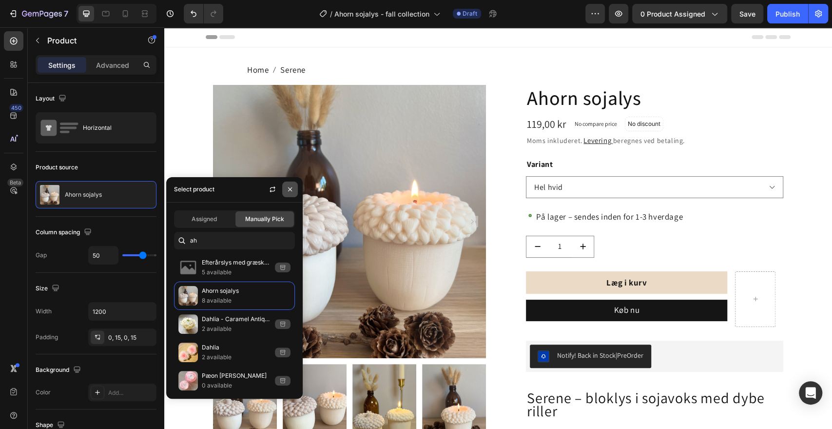
click at [290, 190] on icon "button" at bounding box center [290, 189] width 8 height 8
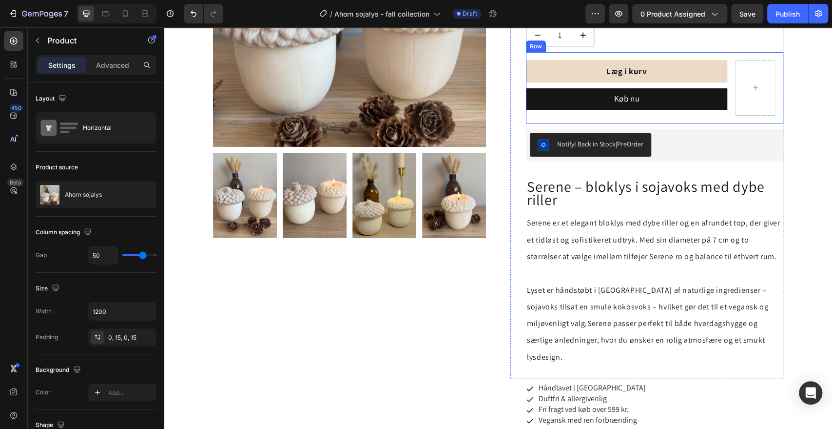
scroll to position [221, 0]
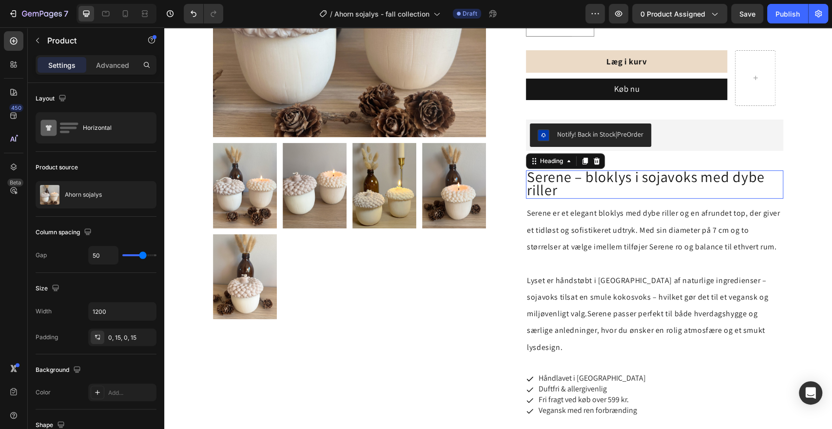
click at [547, 178] on span "Serene – bloklys i sojavoks med dybe riller" at bounding box center [646, 183] width 238 height 33
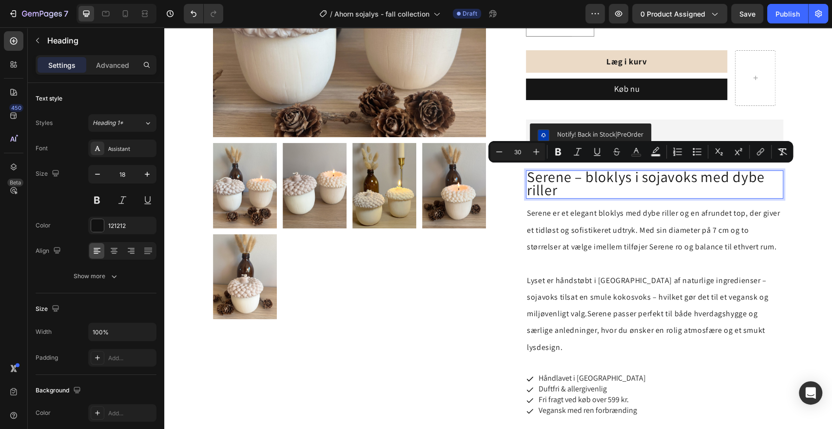
scroll to position [0, 0]
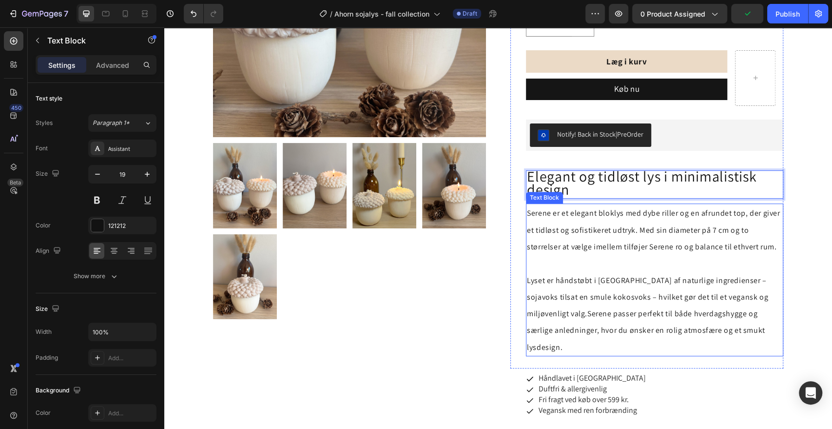
click at [572, 231] on span "Serene er et elegant bloklys med dybe riller og en afrundet top, der giver et t…" at bounding box center [653, 230] width 253 height 44
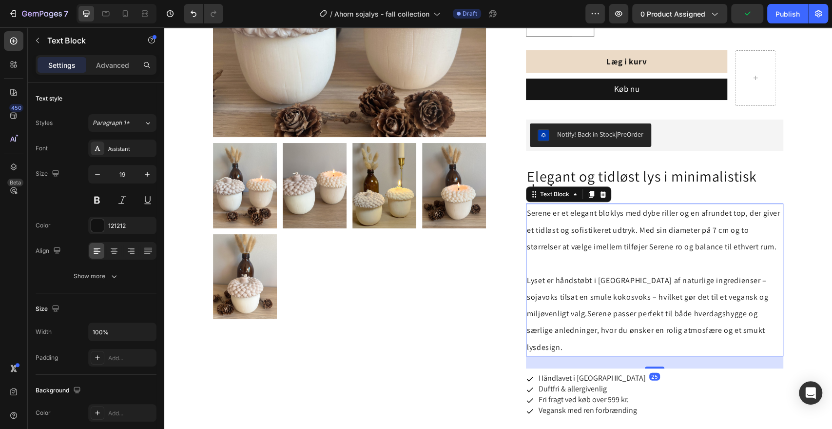
click at [572, 231] on span "Serene er et elegant bloklys med dybe riller og en afrundet top, der giver et t…" at bounding box center [653, 230] width 253 height 44
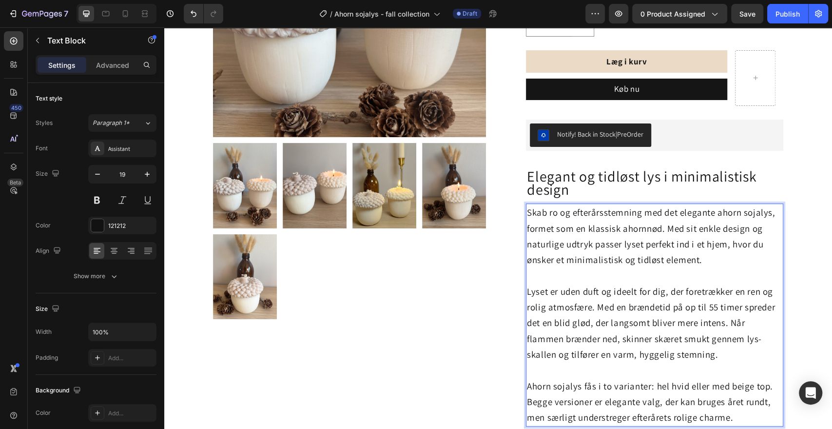
scroll to position [225, 0]
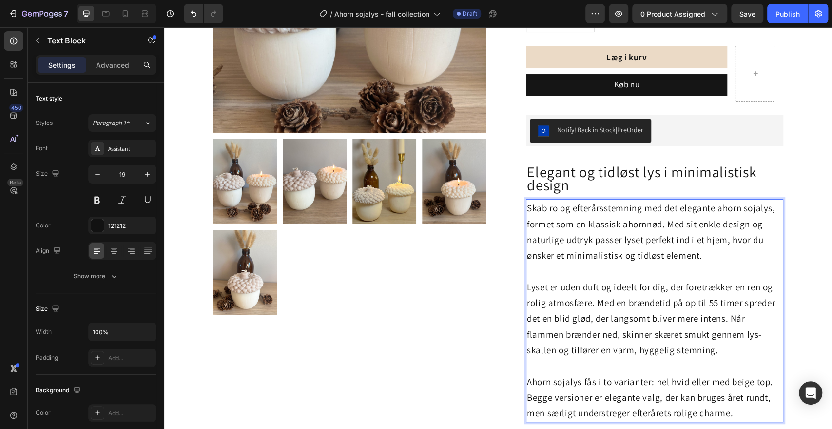
click at [572, 231] on p "Skab ro og efterårsstemning med det elegante ahorn sojalys, formet som en klass…" at bounding box center [655, 239] width 256 height 79
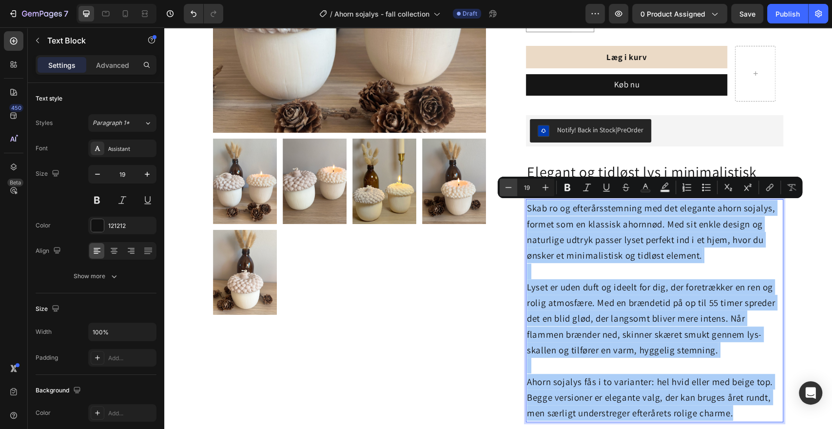
click at [508, 189] on icon "Editor contextual toolbar" at bounding box center [509, 187] width 10 height 10
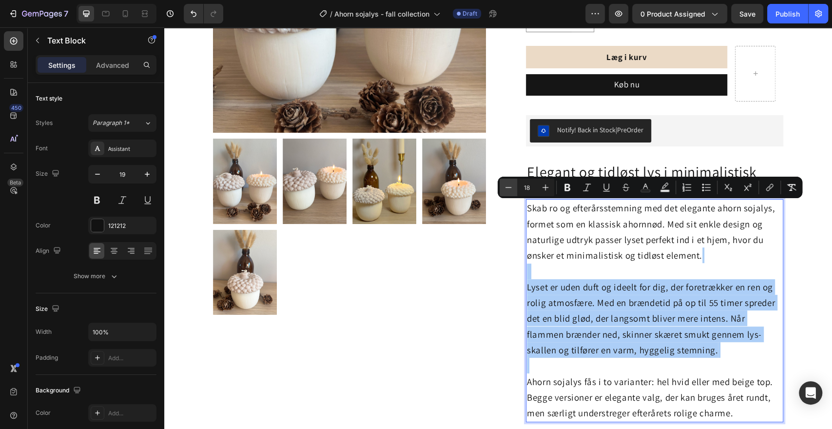
click at [508, 189] on icon "Editor contextual toolbar" at bounding box center [509, 187] width 10 height 10
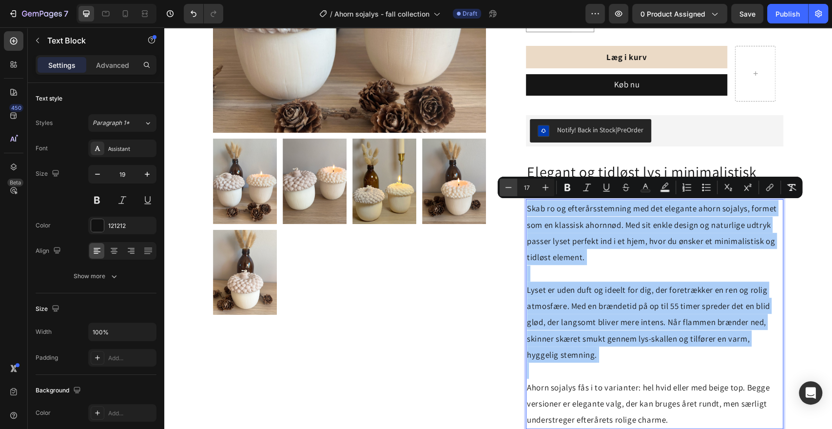
click at [508, 189] on icon "Editor contextual toolbar" at bounding box center [509, 187] width 10 height 10
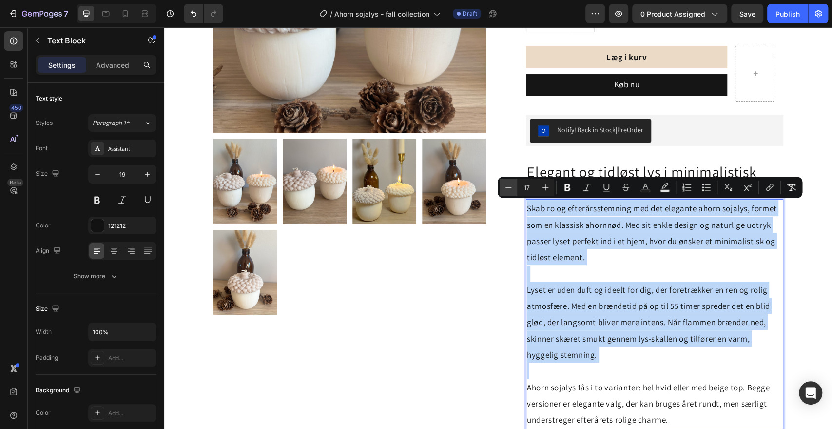
type input "16"
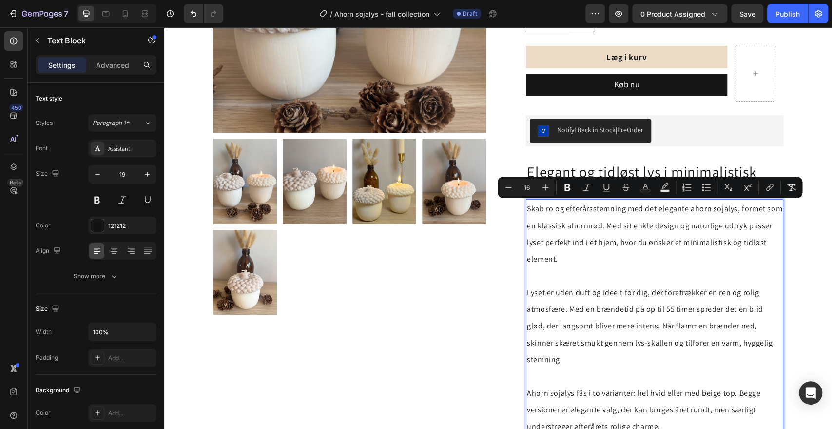
click at [581, 258] on p "Skab ro og efterårsstemning med det elegante ahorn sojalys, formet som en klass…" at bounding box center [655, 241] width 256 height 83
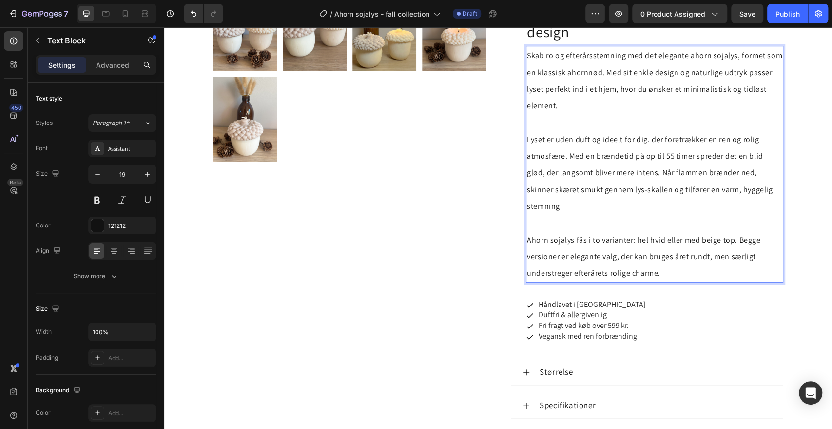
scroll to position [379, 0]
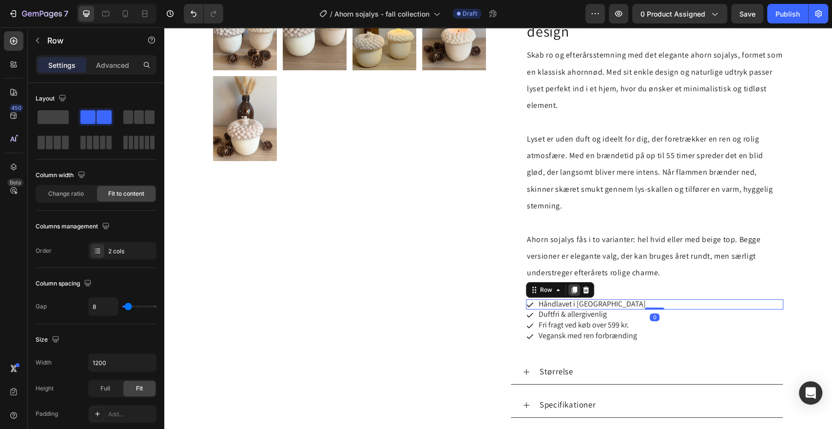
click at [572, 286] on icon at bounding box center [574, 289] width 5 height 7
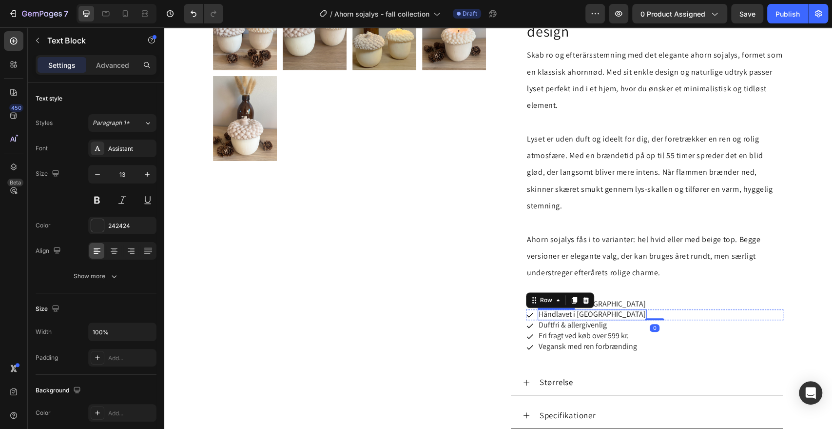
click at [554, 309] on span "Håndlavet i [GEOGRAPHIC_DATA]" at bounding box center [592, 314] width 107 height 10
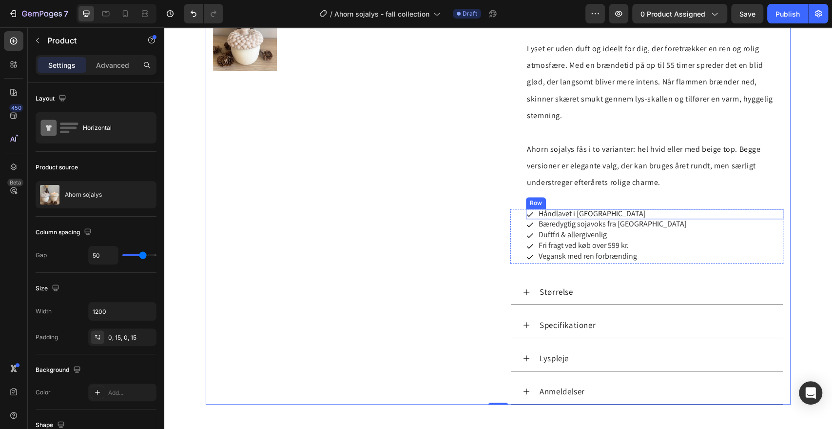
scroll to position [475, 0]
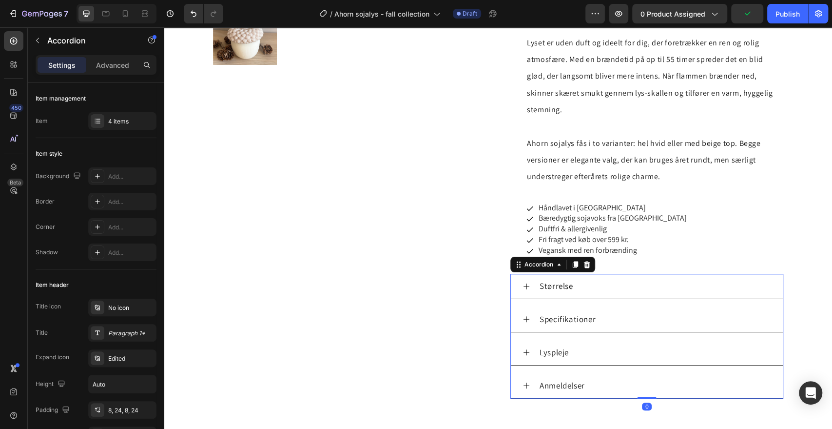
click at [523, 282] on icon at bounding box center [527, 286] width 8 height 8
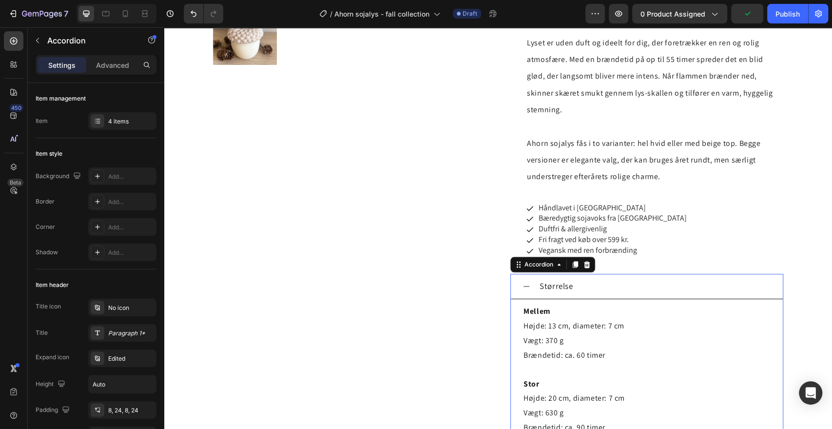
click at [523, 282] on icon at bounding box center [527, 286] width 8 height 8
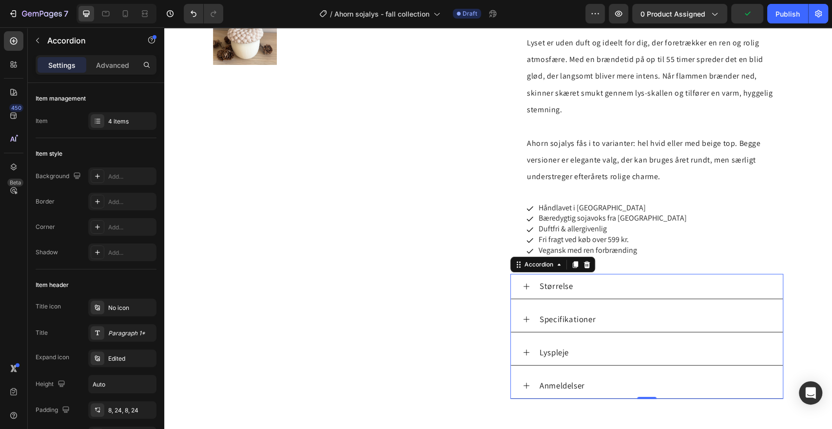
click at [523, 282] on icon at bounding box center [527, 286] width 8 height 8
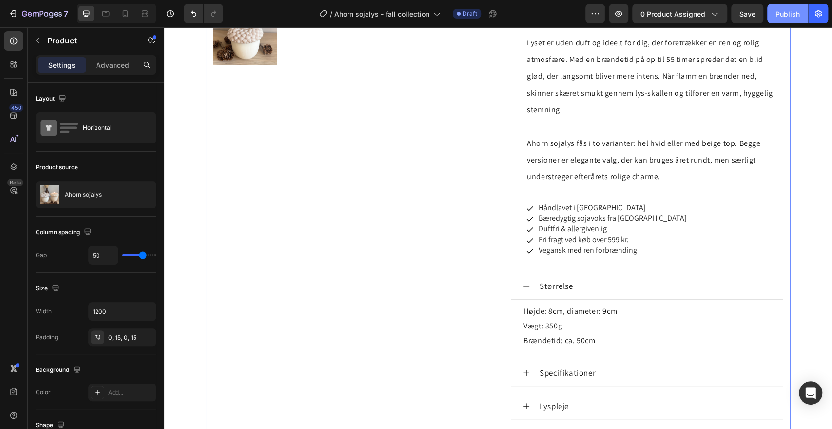
click at [784, 16] on div "Publish" at bounding box center [788, 14] width 24 height 10
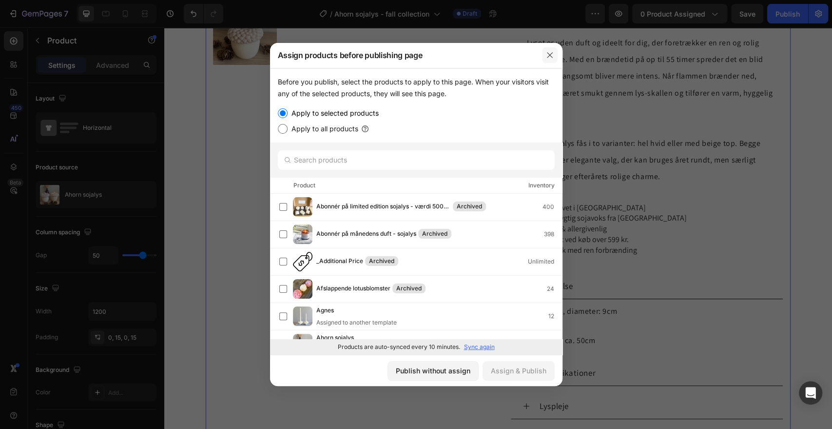
click at [550, 57] on icon "button" at bounding box center [550, 55] width 8 height 8
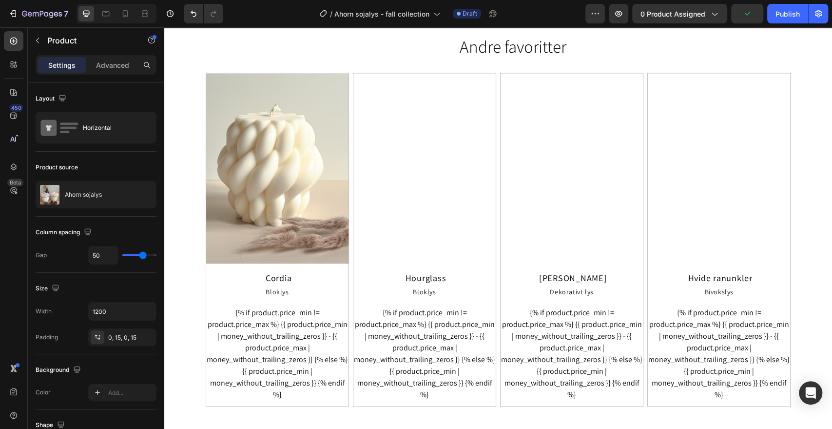
scroll to position [1102, 0]
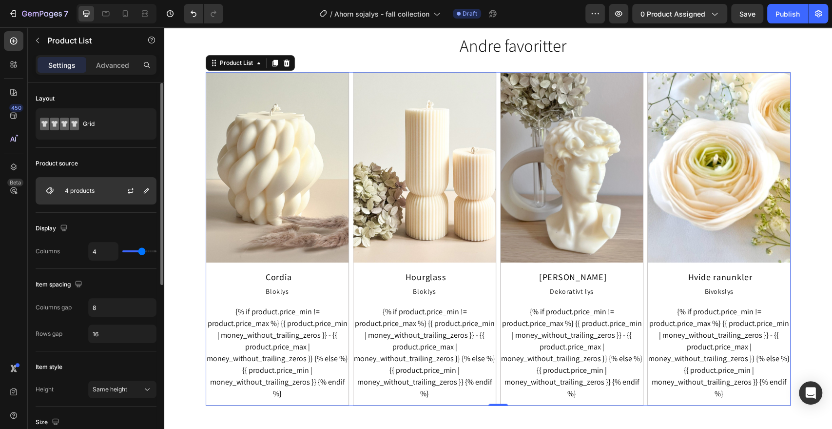
click at [103, 193] on div "4 products" at bounding box center [96, 190] width 121 height 27
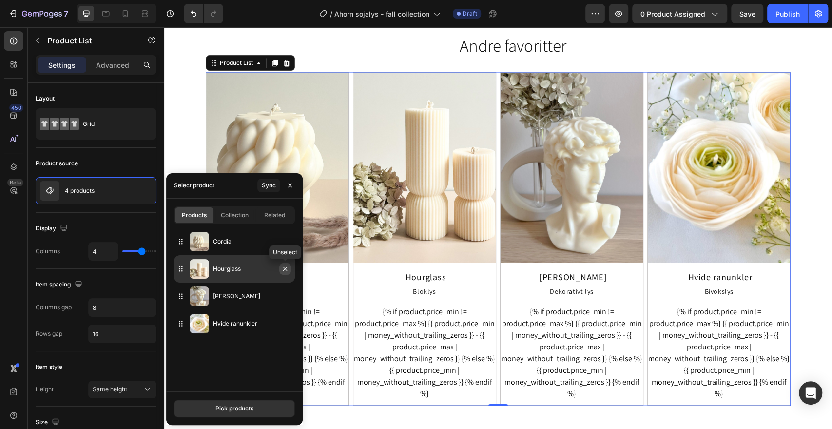
click at [283, 269] on icon "button" at bounding box center [285, 269] width 8 height 8
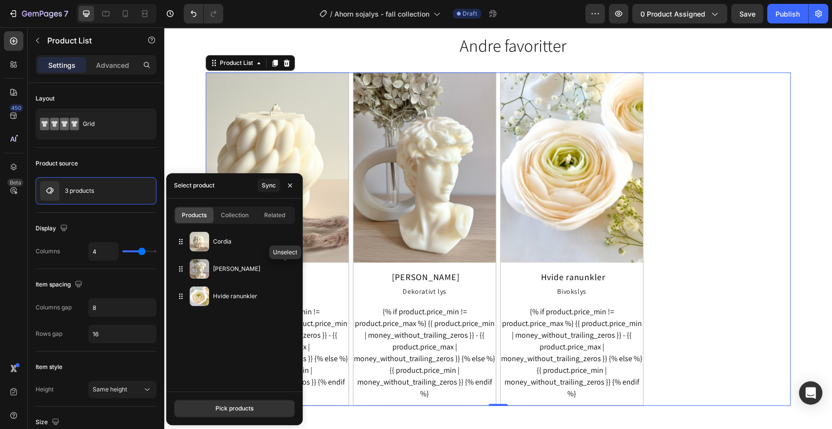
click at [0, 0] on icon "button" at bounding box center [0, 0] width 0 height 0
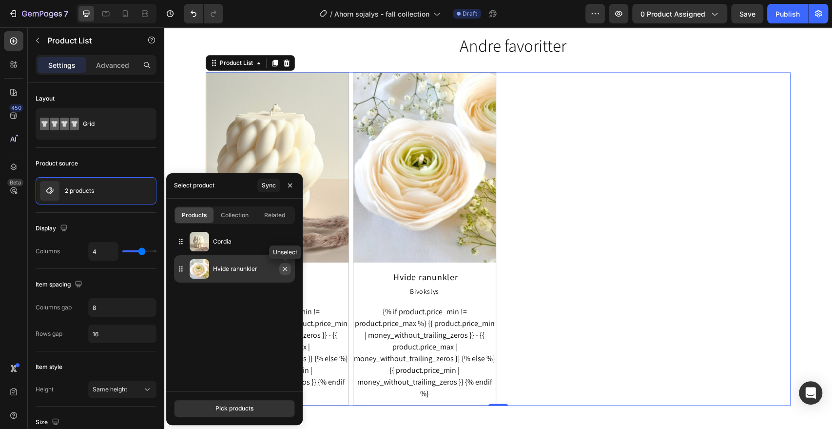
click at [286, 270] on icon "button" at bounding box center [285, 269] width 8 height 8
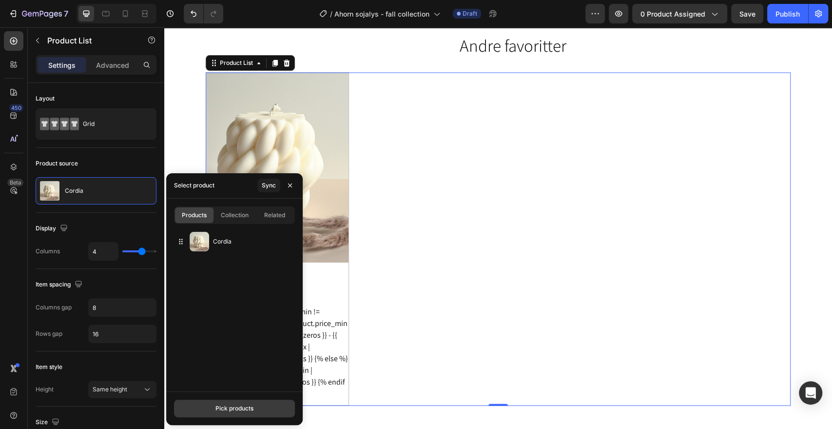
click at [228, 410] on div "Pick products" at bounding box center [235, 408] width 38 height 9
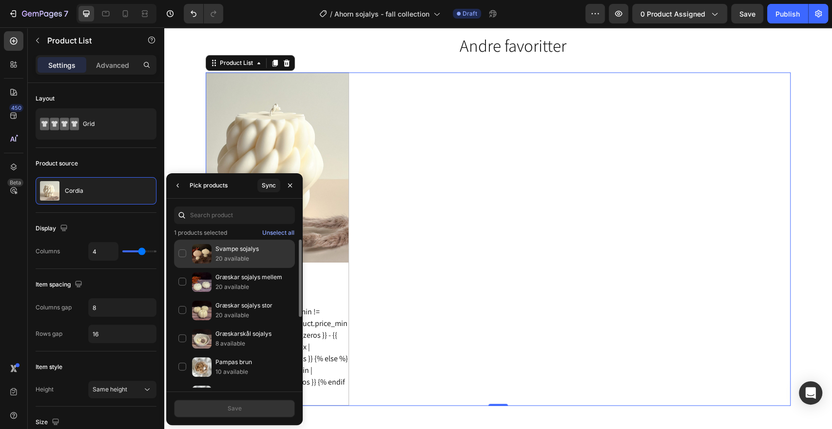
click at [243, 258] on p "20 available" at bounding box center [253, 259] width 75 height 10
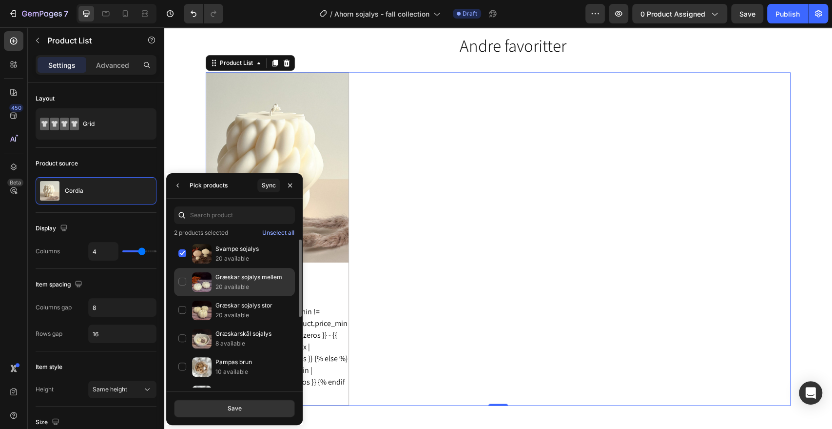
click at [245, 287] on p "20 available" at bounding box center [253, 287] width 75 height 10
click at [231, 410] on div "Save" at bounding box center [235, 408] width 14 height 9
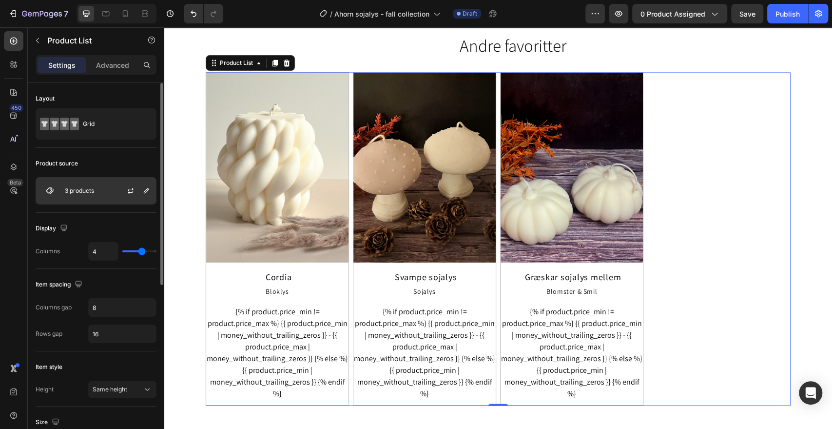
click at [100, 193] on div "3 products" at bounding box center [96, 190] width 121 height 27
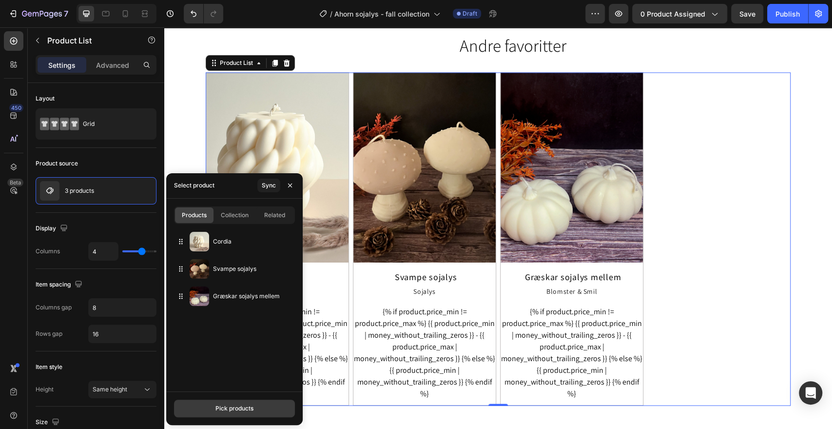
click at [236, 411] on div "Pick products" at bounding box center [235, 408] width 38 height 9
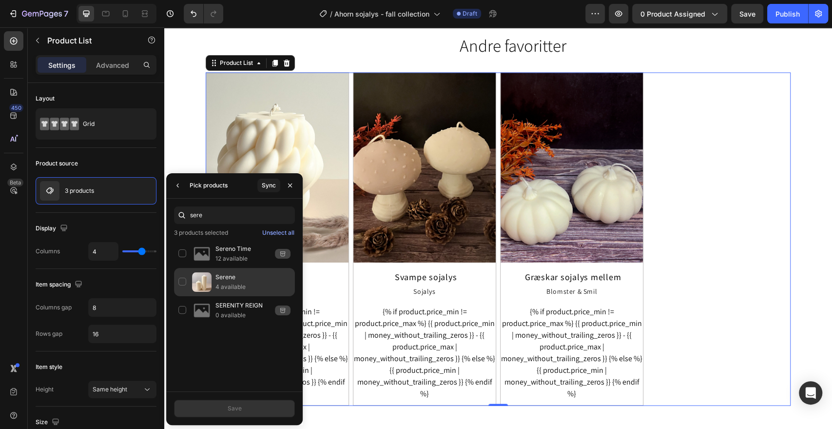
type input "sere"
click at [228, 280] on p "Serene" at bounding box center [253, 277] width 75 height 10
click at [242, 408] on button "Save" at bounding box center [234, 408] width 121 height 18
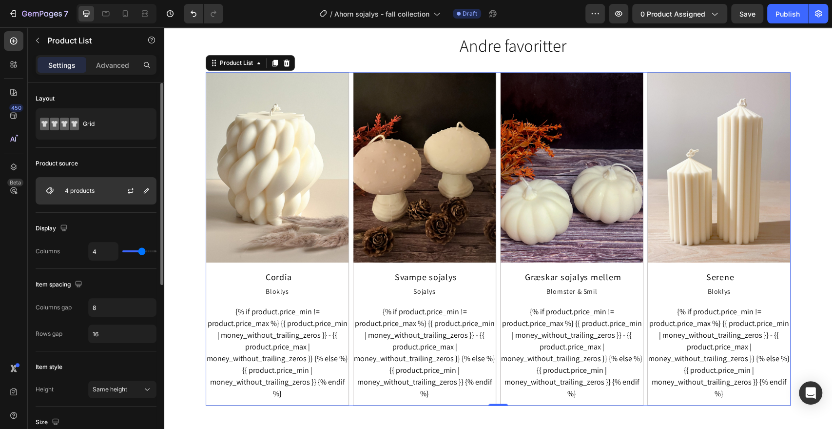
click at [108, 190] on div "4 products" at bounding box center [96, 190] width 121 height 27
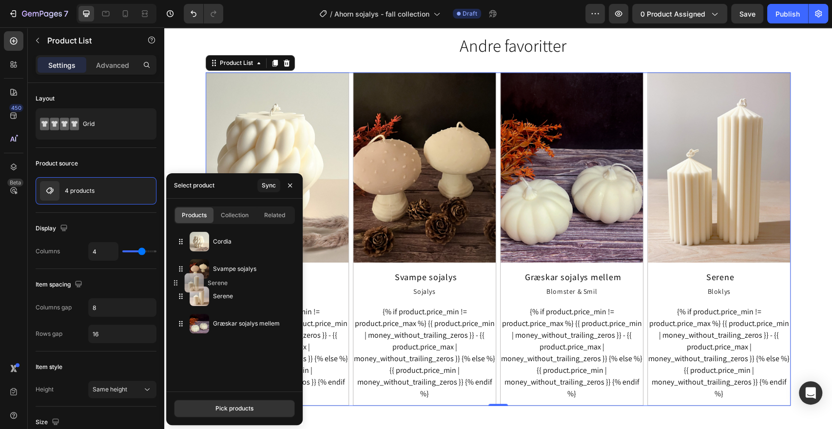
drag, startPoint x: 179, startPoint y: 324, endPoint x: 175, endPoint y: 284, distance: 40.7
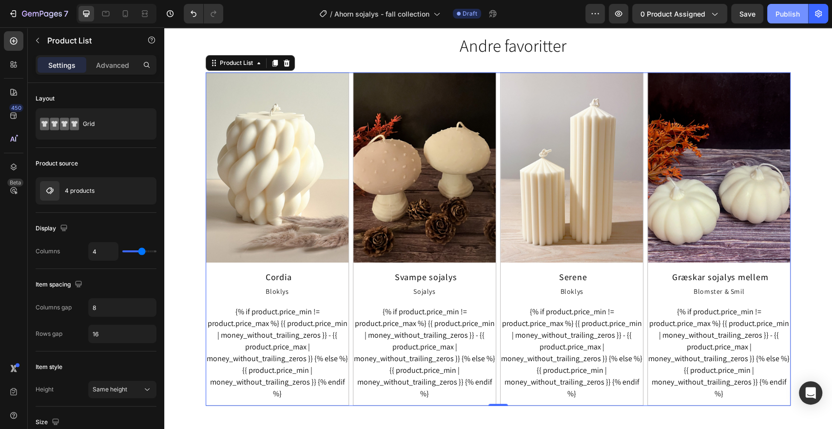
click at [783, 11] on div "Publish" at bounding box center [788, 14] width 24 height 10
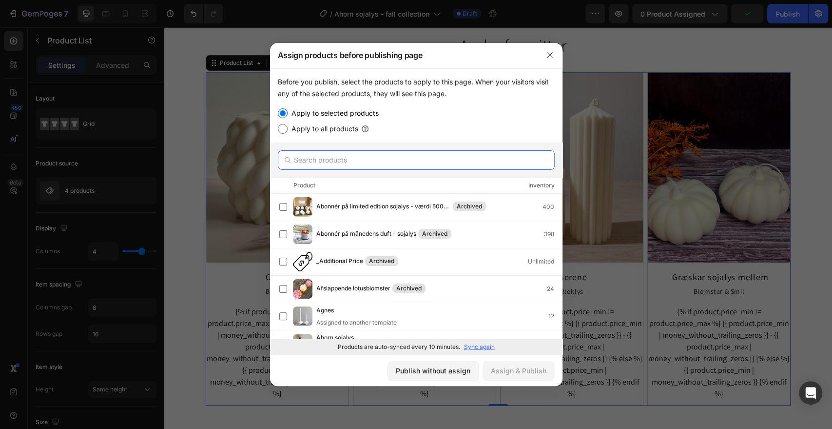
click at [436, 156] on input "text" at bounding box center [416, 160] width 277 height 20
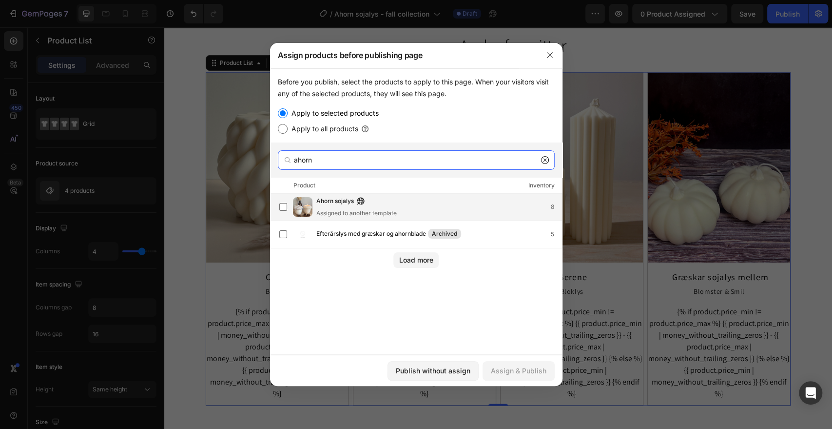
type input "ahorn"
click at [335, 200] on span "Ahorn sojalys" at bounding box center [335, 201] width 38 height 11
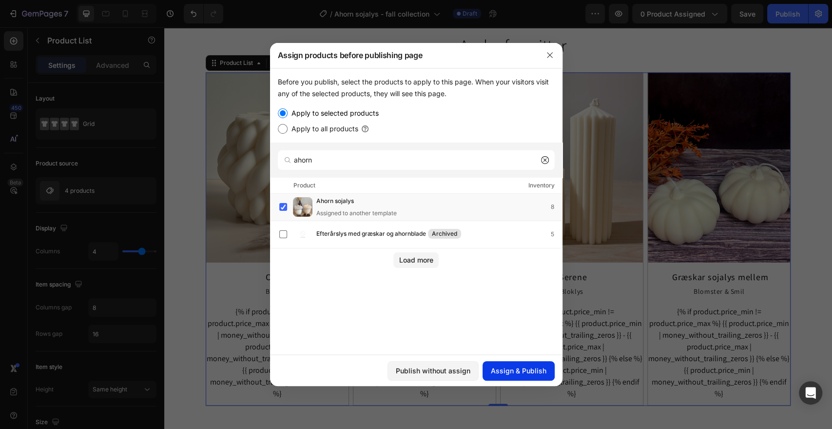
click at [508, 370] on div "Assign & Publish" at bounding box center [519, 370] width 56 height 10
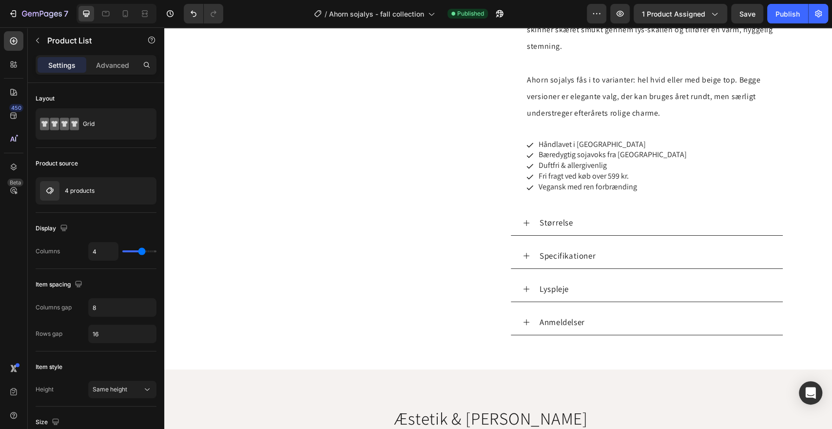
scroll to position [538, 0]
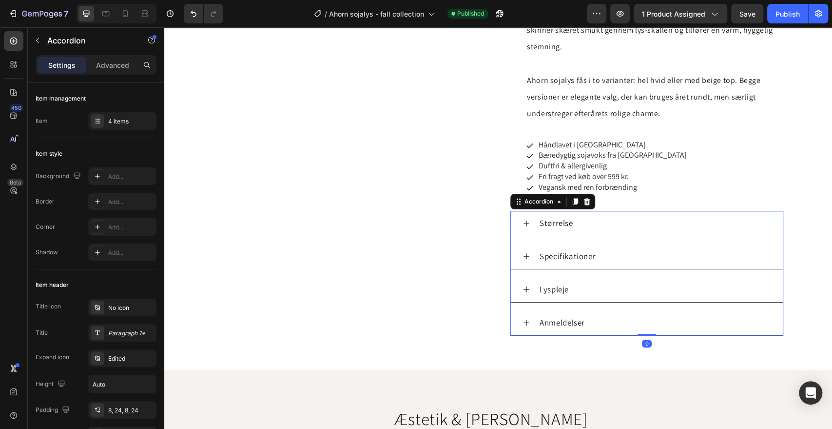
click at [523, 211] on div "Størrelse" at bounding box center [647, 223] width 272 height 25
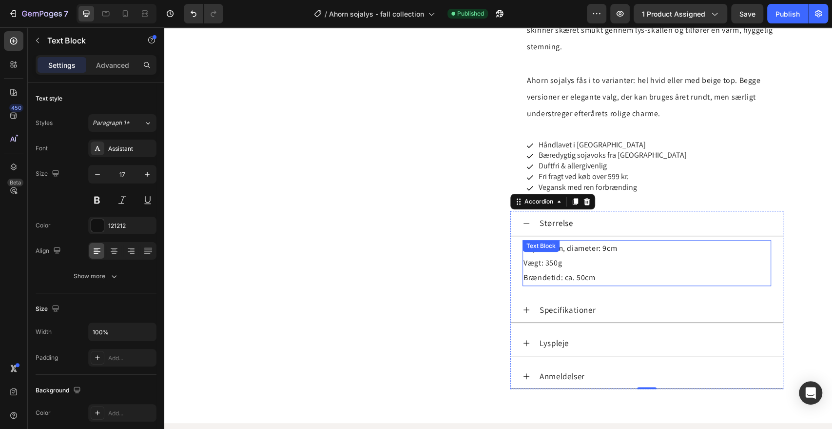
click at [591, 260] on p "Højde: 8cm, diameter: 9cm Vægt: 350g Brændetid: ca. 50cm" at bounding box center [647, 263] width 247 height 44
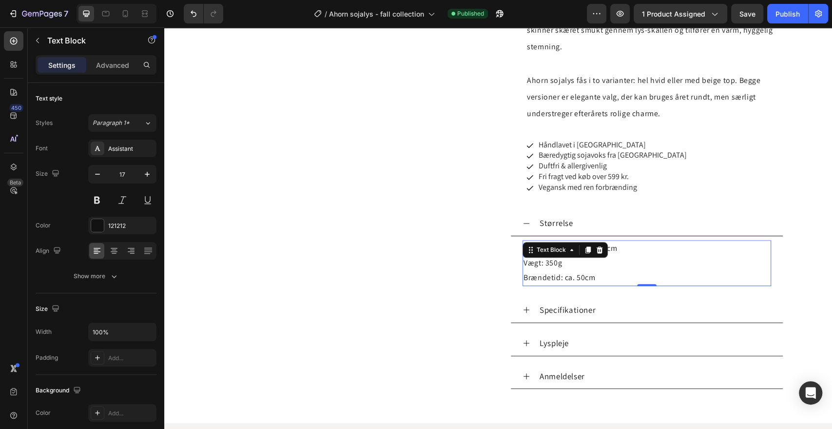
click at [591, 260] on p "Højde: 8cm, diameter: 9cm Vægt: 350g Brændetid: ca. 50cm" at bounding box center [647, 263] width 247 height 44
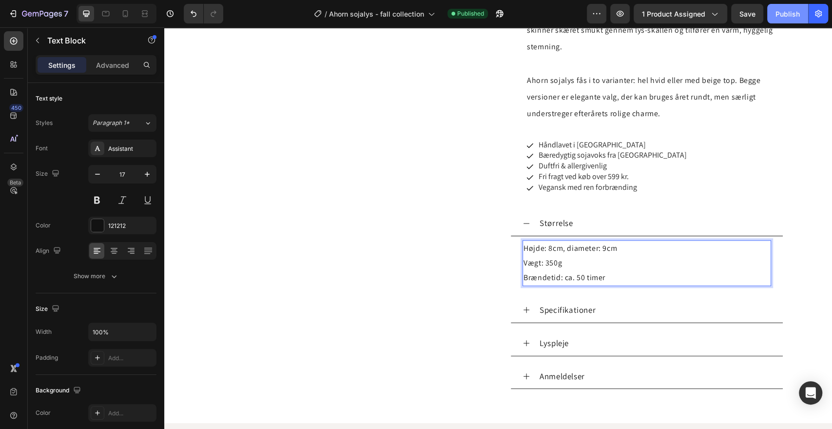
click at [787, 16] on div "Publish" at bounding box center [788, 14] width 24 height 10
